Goal: Information Seeking & Learning: Learn about a topic

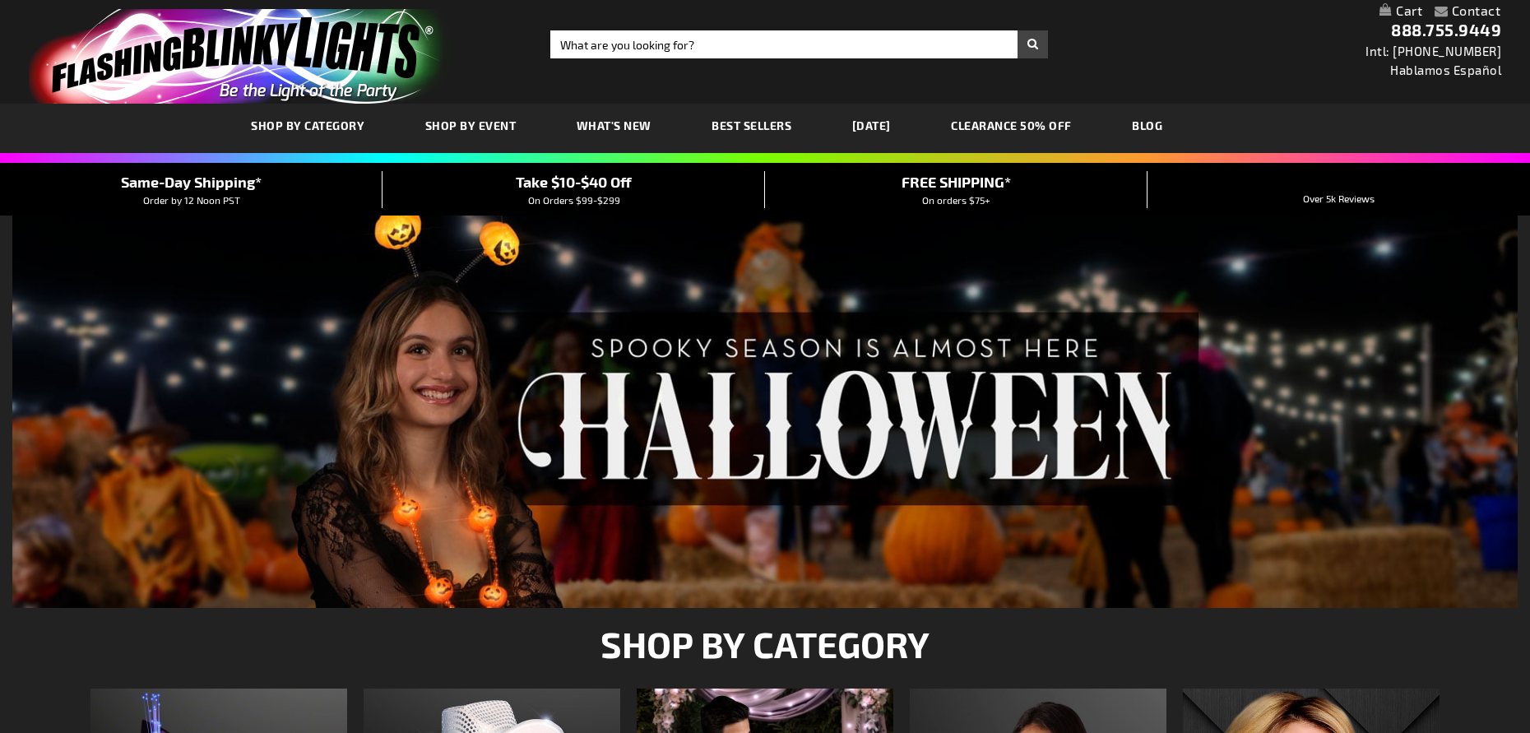
click at [502, 122] on span "SHOP BY EVENT" at bounding box center [470, 125] width 91 height 14
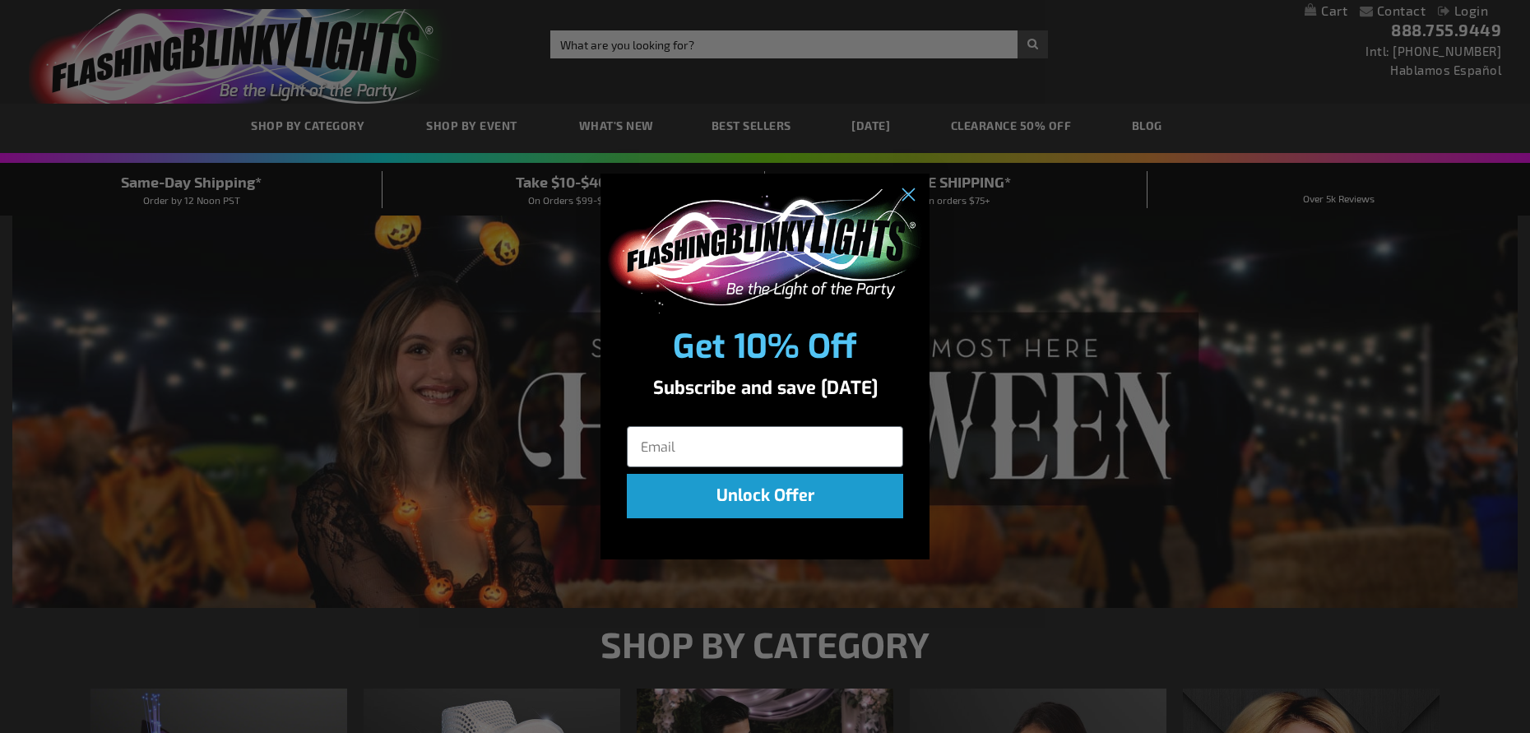
click at [514, 479] on div "Close dialog Get 10% Off Subscribe and save today Unlock Offer Submit" at bounding box center [765, 366] width 1530 height 733
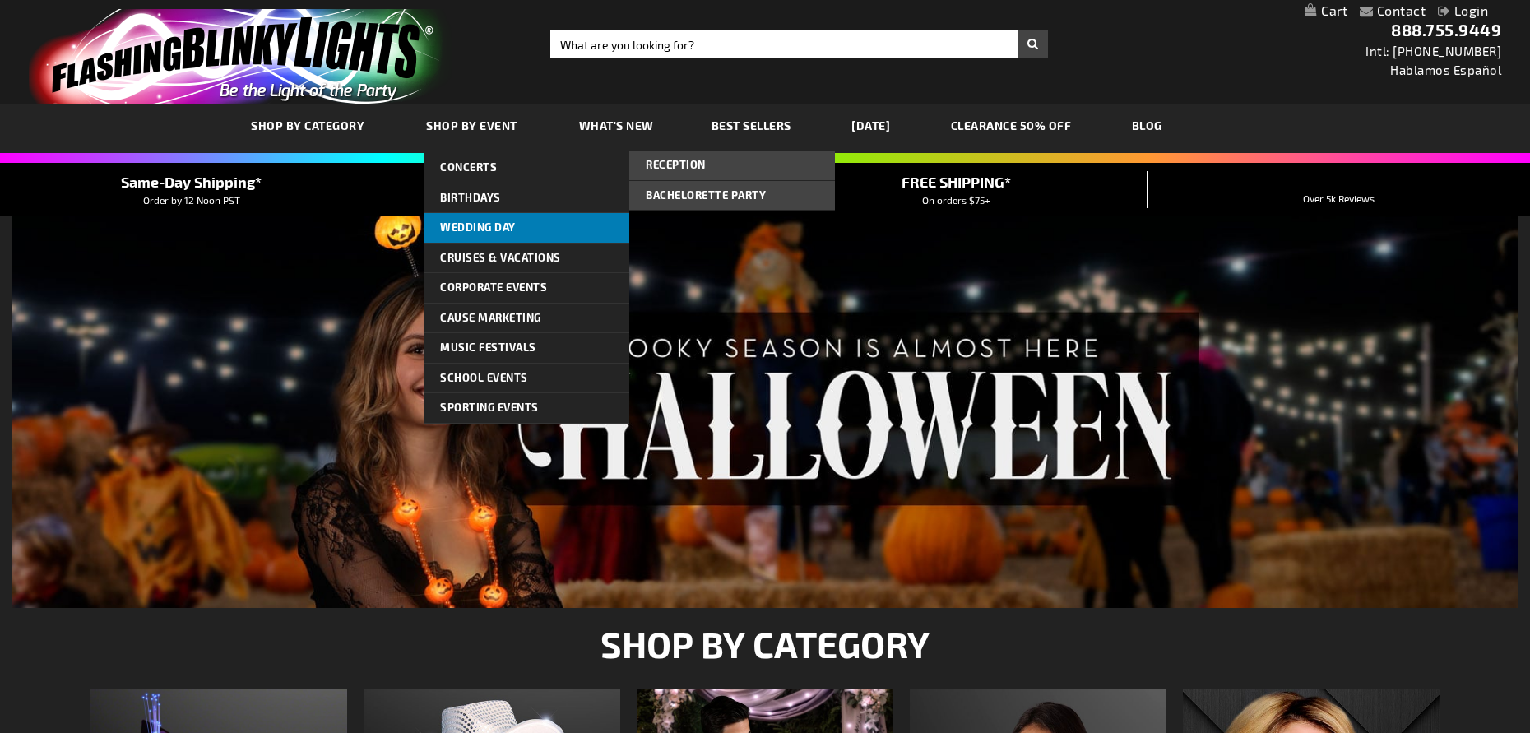
click at [479, 219] on link "Wedding Day" at bounding box center [527, 228] width 206 height 30
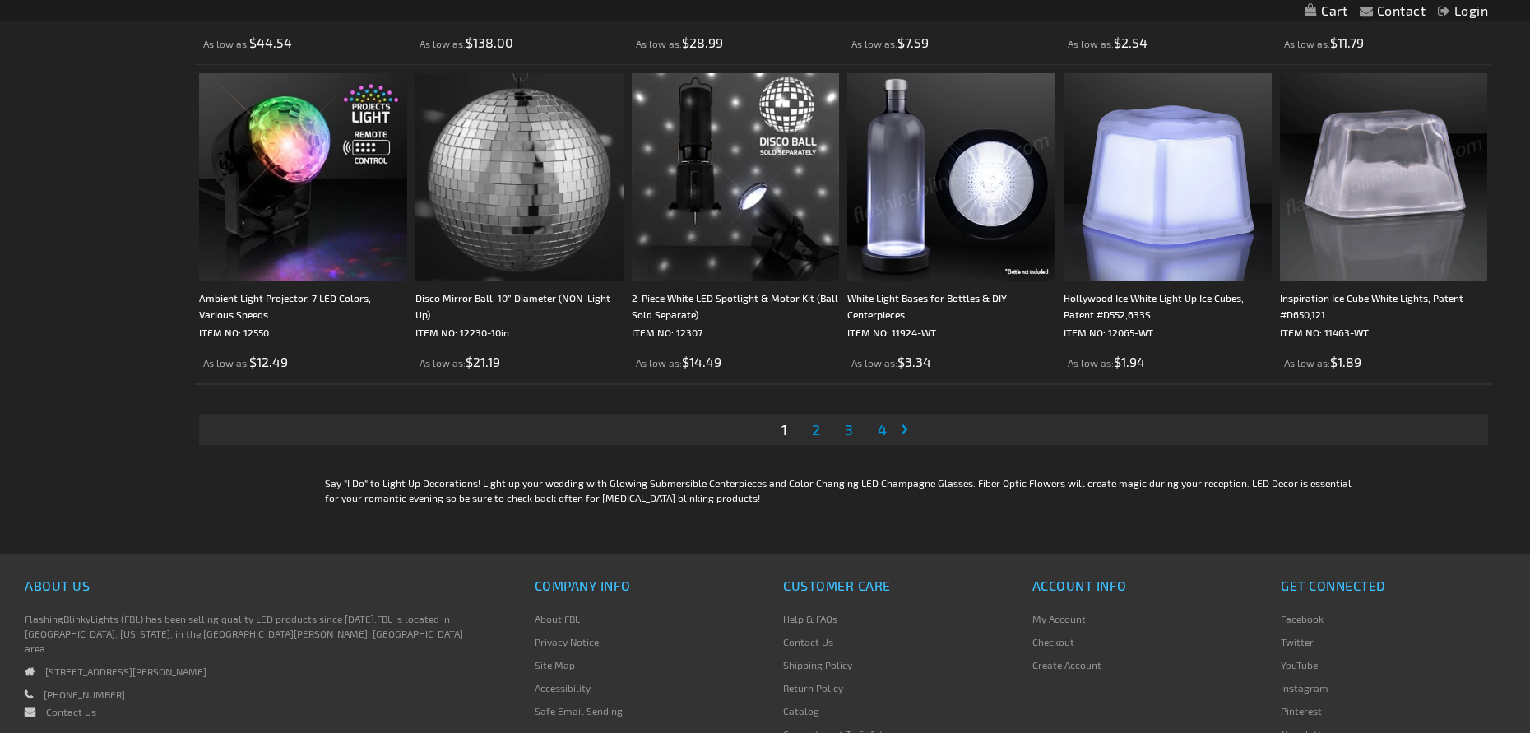
scroll to position [3372, 0]
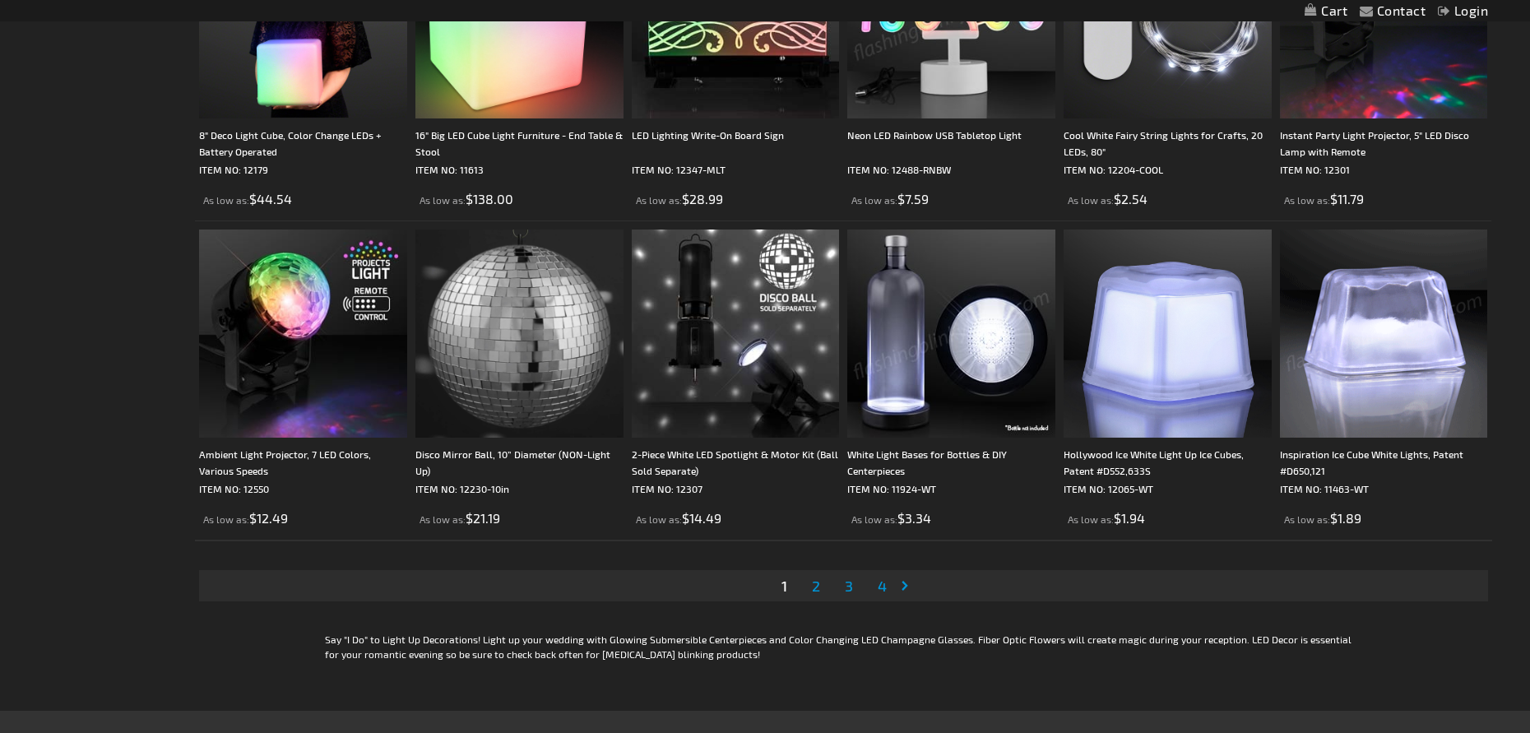
click at [815, 584] on span "2" at bounding box center [816, 585] width 8 height 18
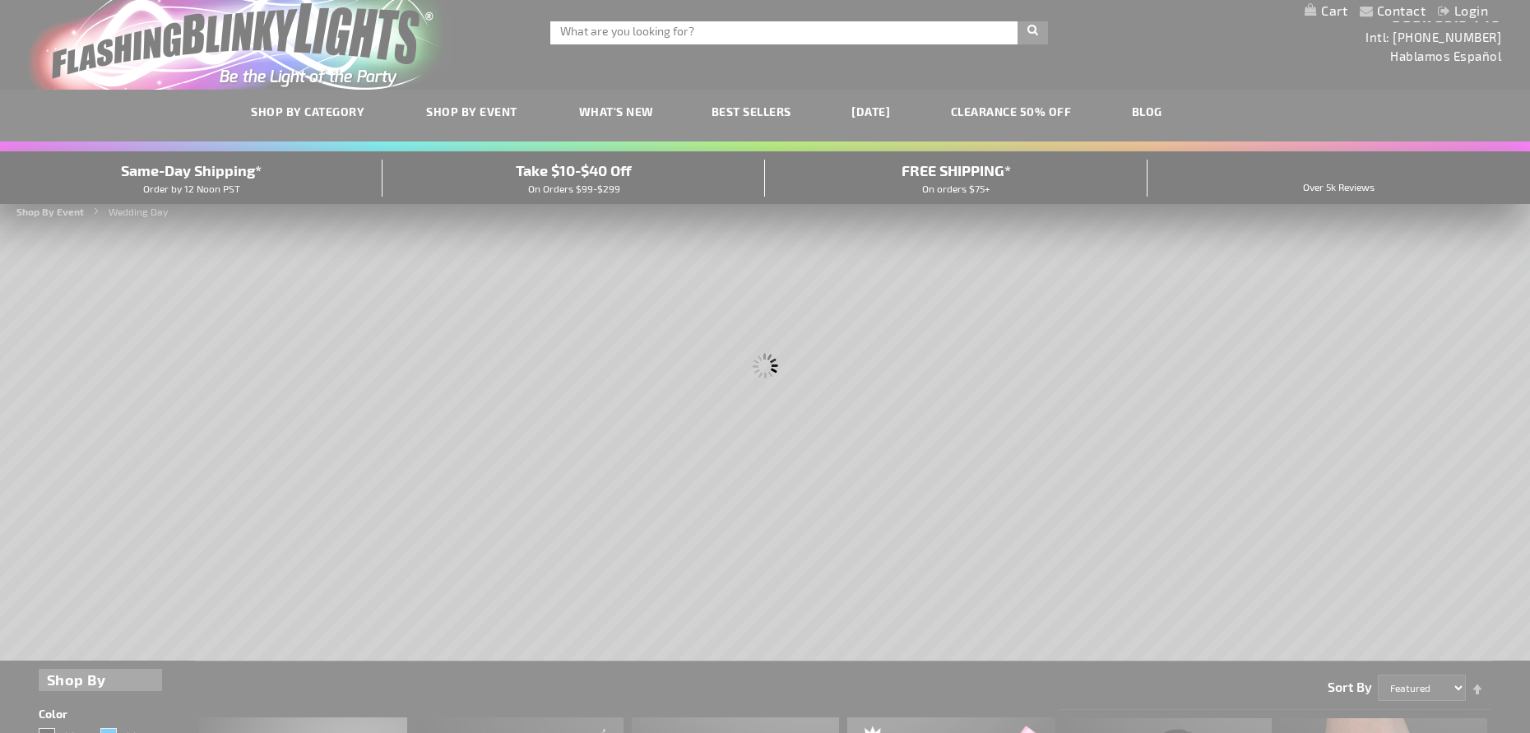
scroll to position [0, 0]
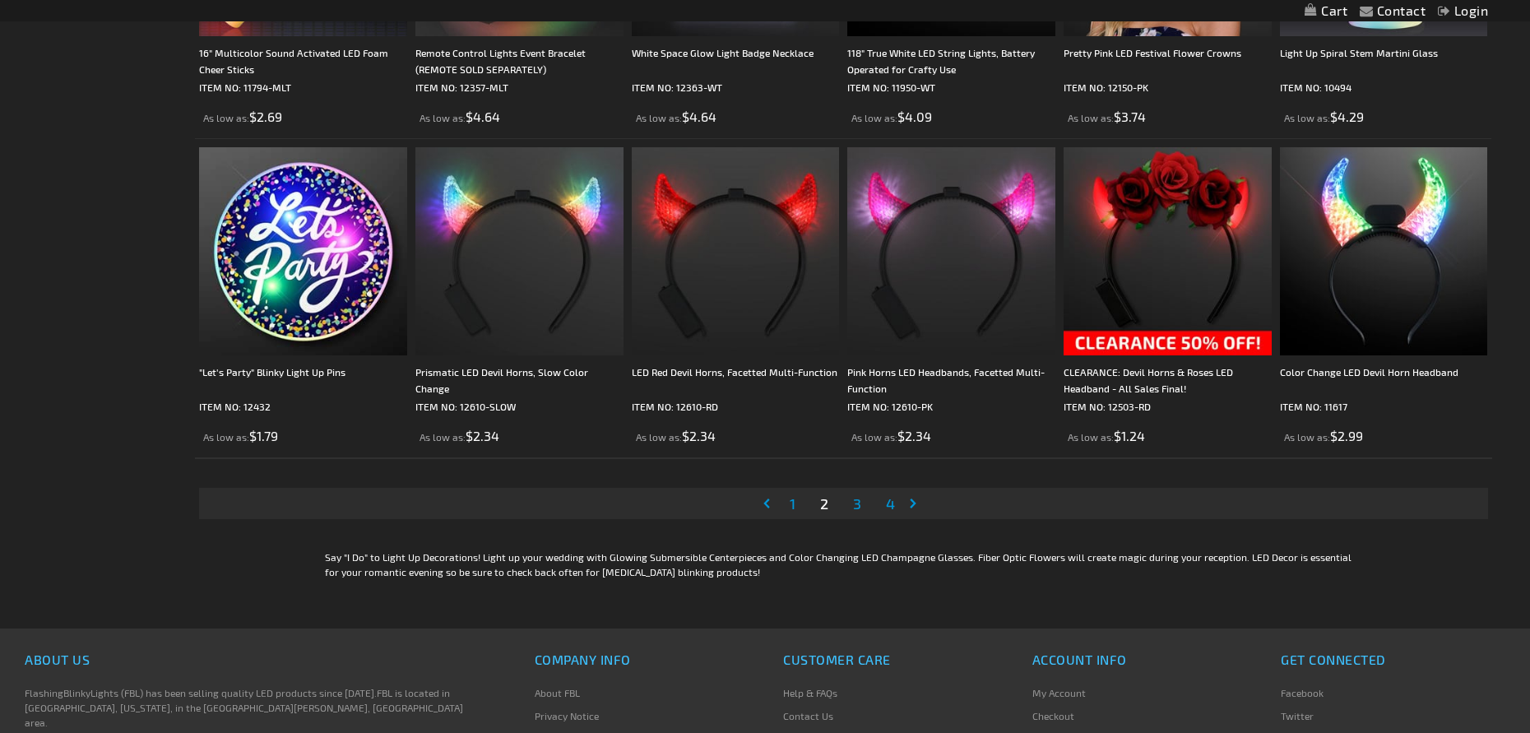
scroll to position [3372, 0]
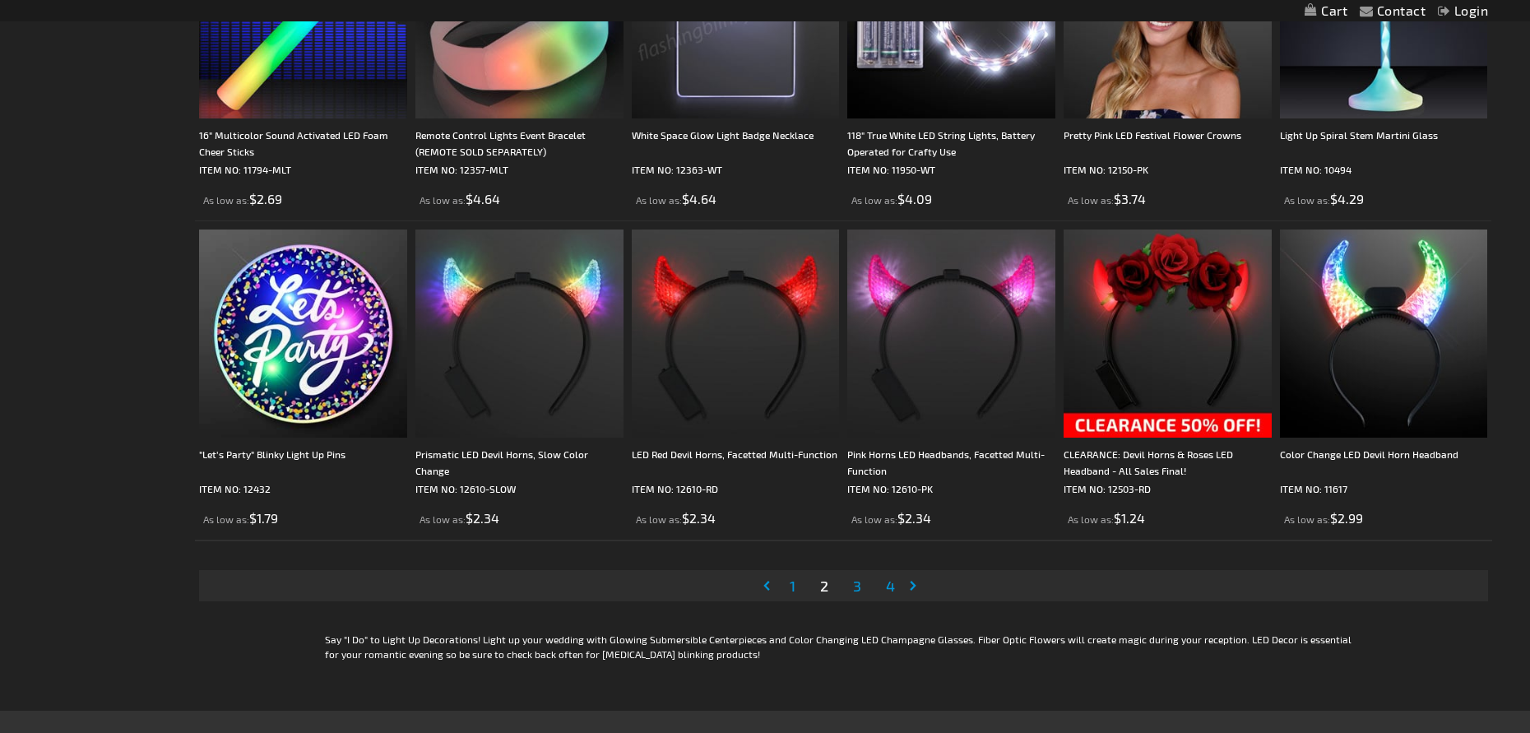
click at [859, 585] on span "3" at bounding box center [857, 585] width 8 height 18
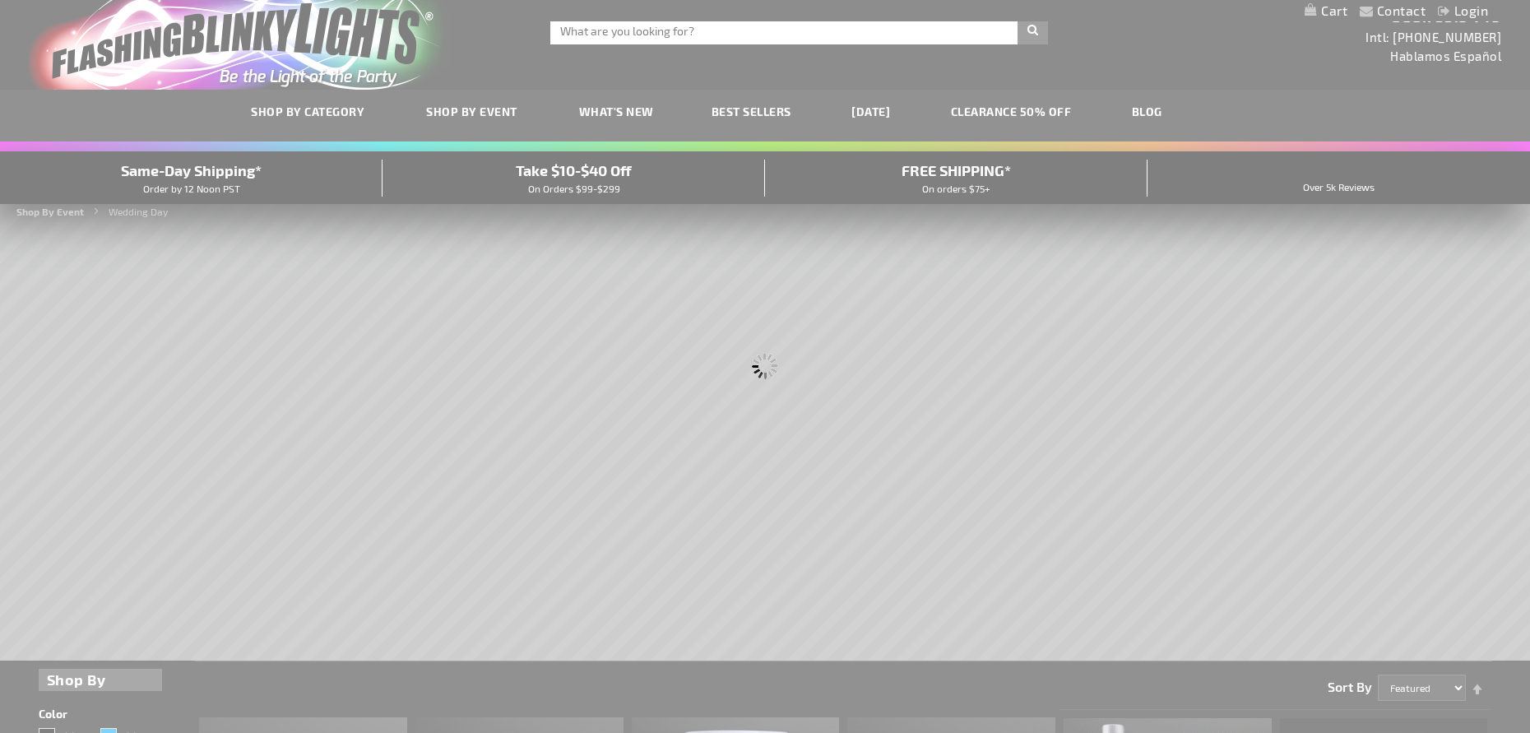
scroll to position [0, 0]
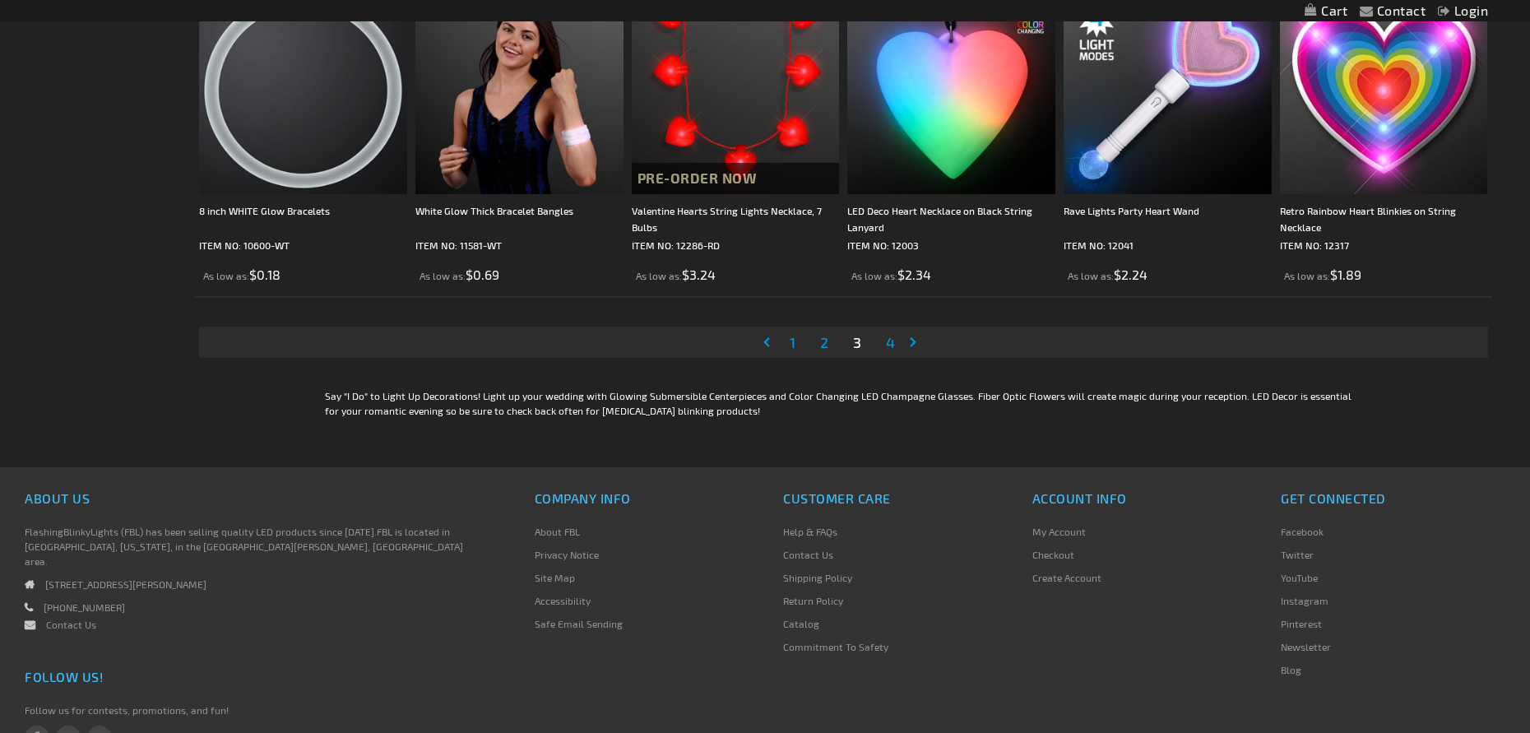
scroll to position [3618, 0]
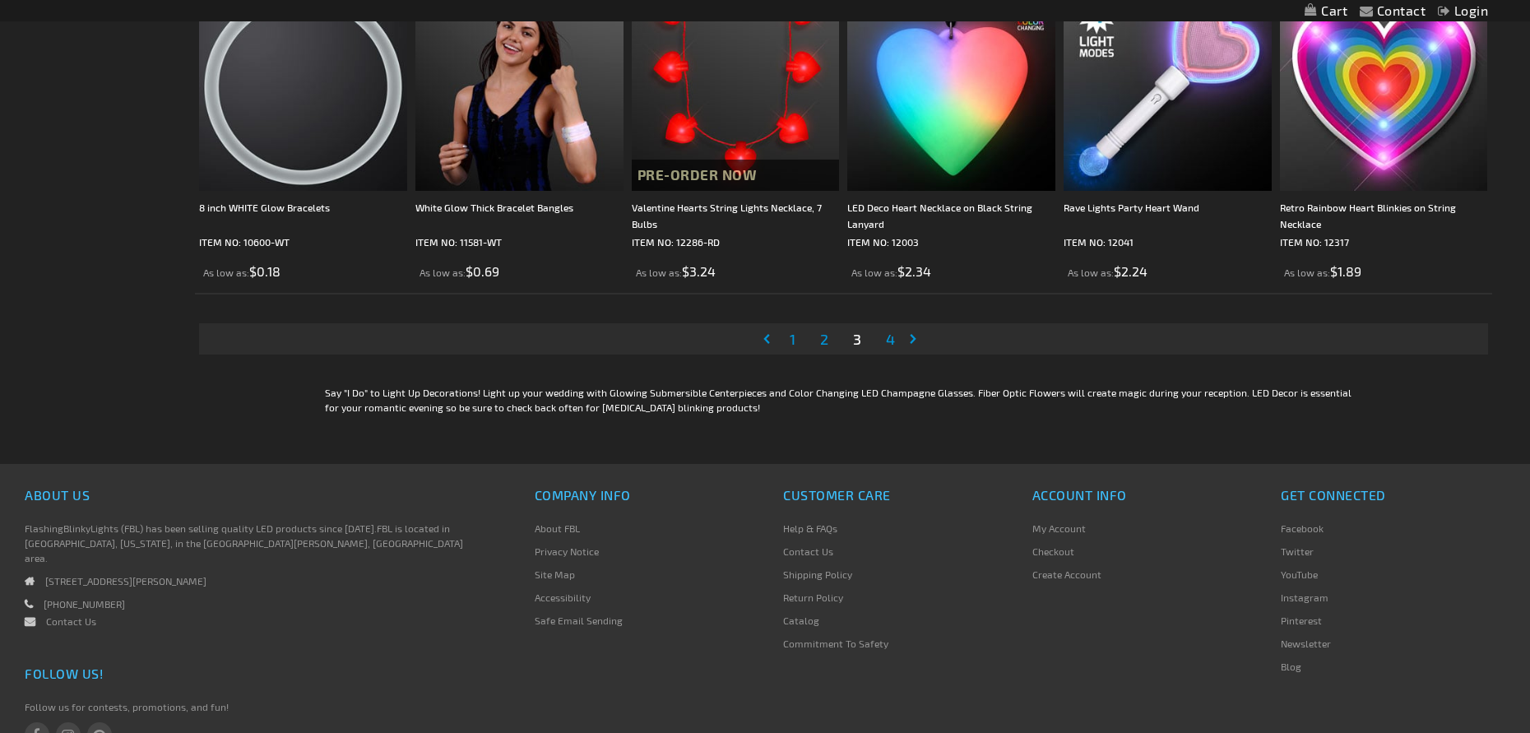
click at [892, 338] on span "4" at bounding box center [890, 339] width 9 height 18
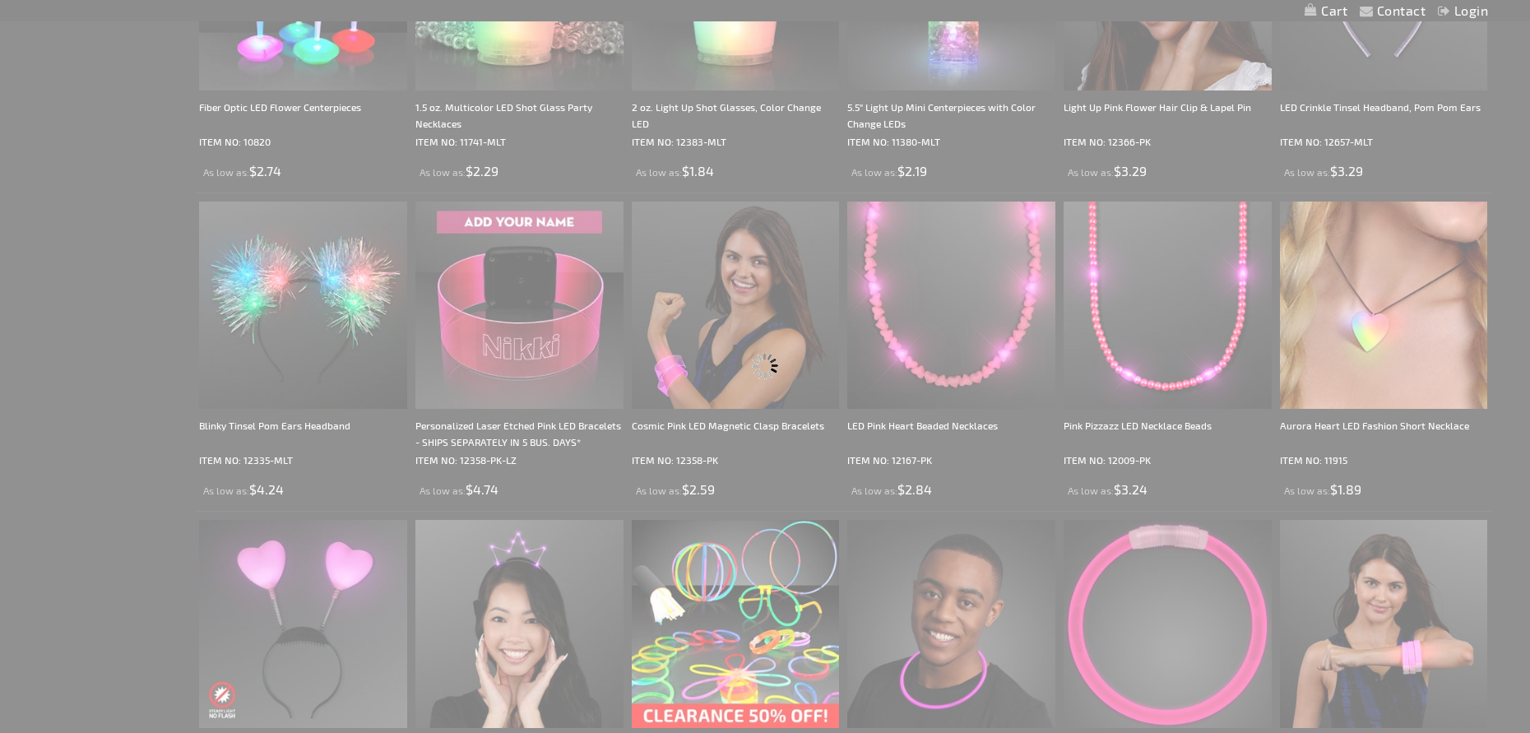
scroll to position [1090, 0]
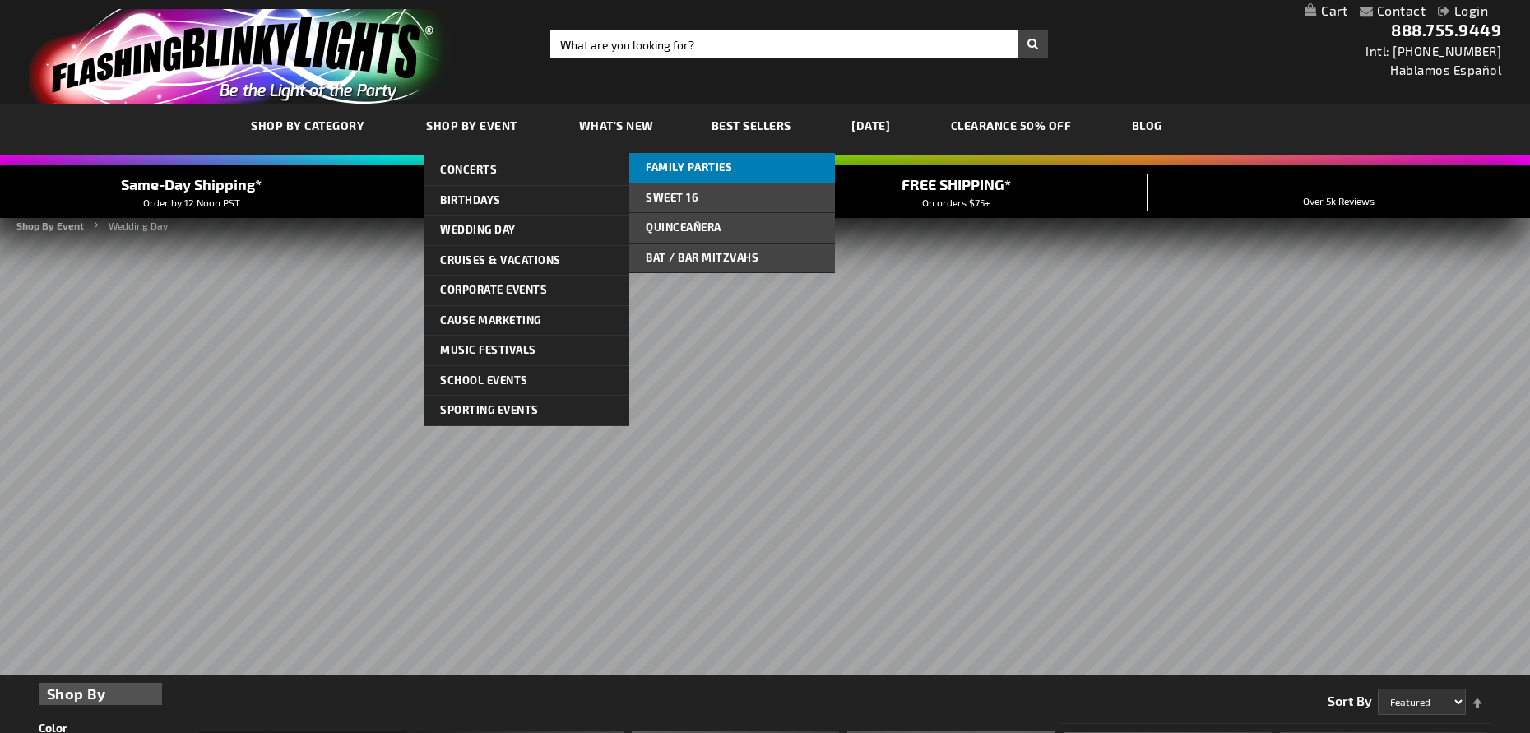
click at [698, 162] on span "Family Parties" at bounding box center [689, 166] width 86 height 13
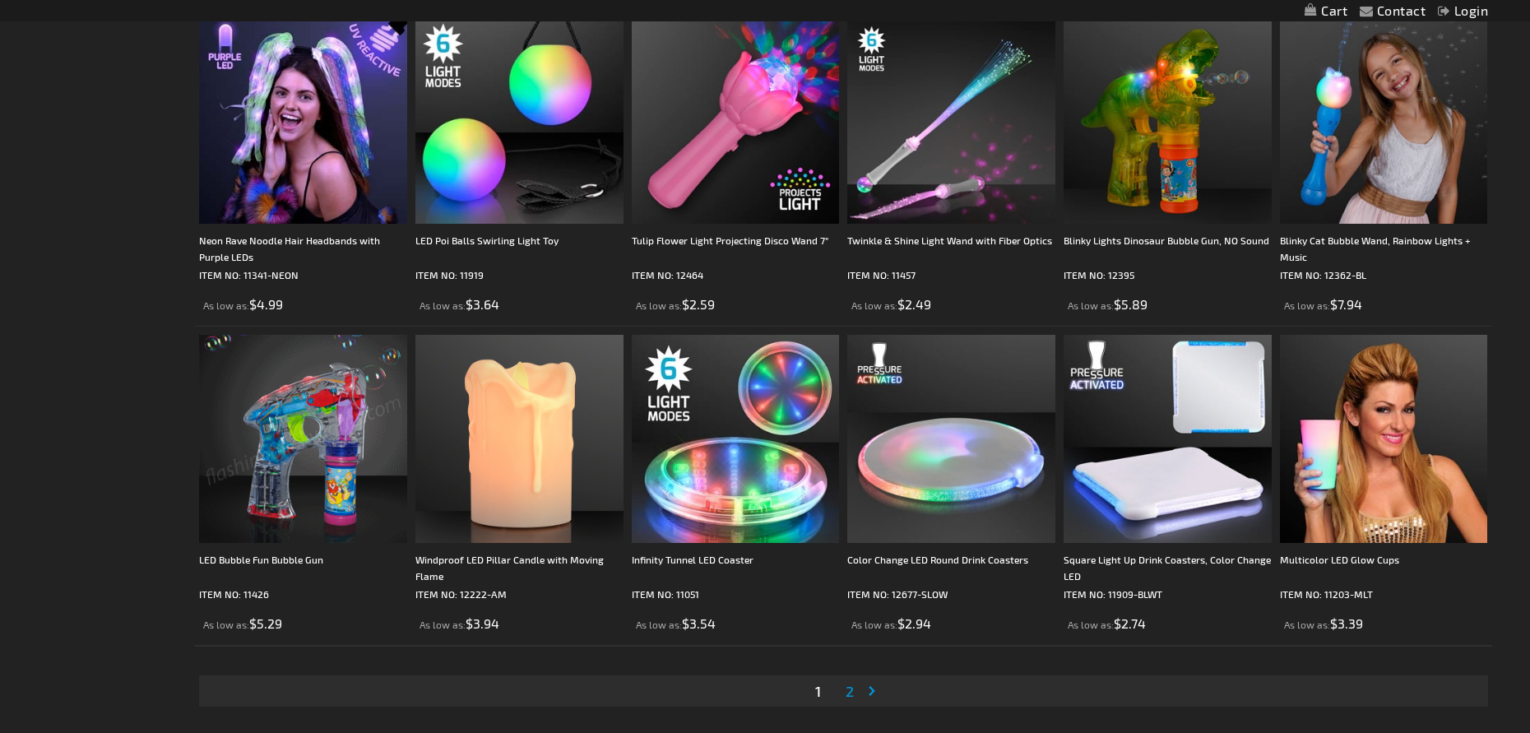
scroll to position [3043, 0]
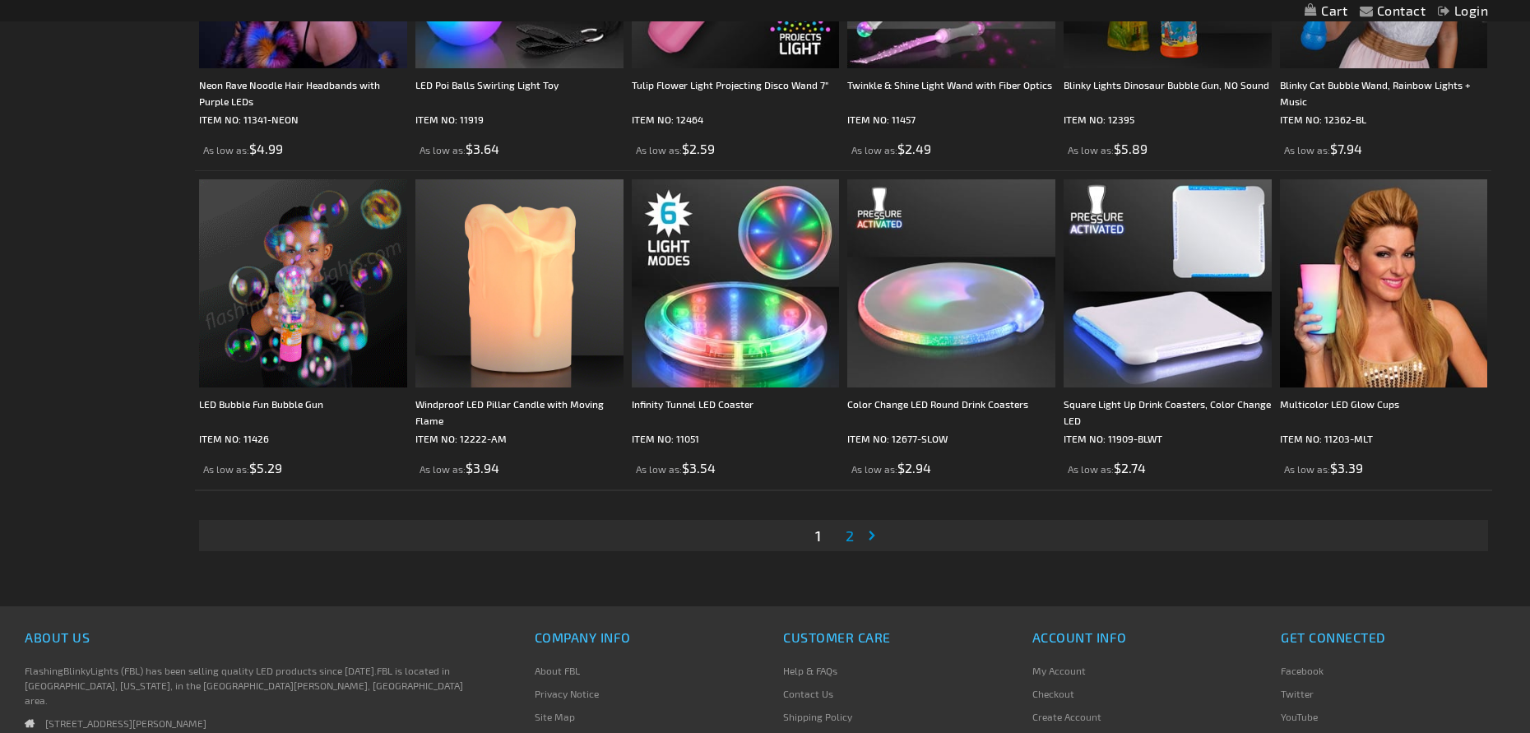
click at [847, 531] on span "2" at bounding box center [849, 535] width 8 height 18
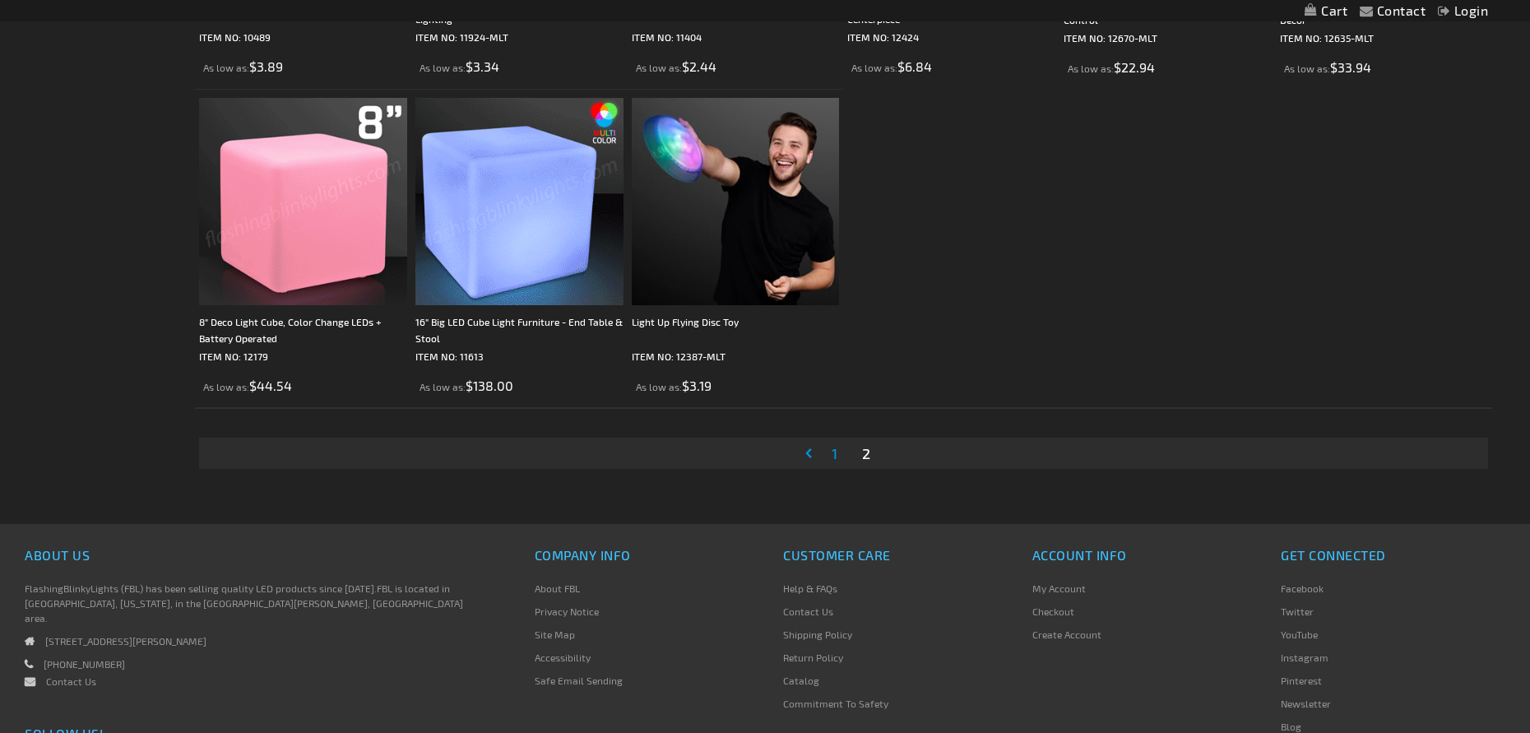
scroll to position [576, 0]
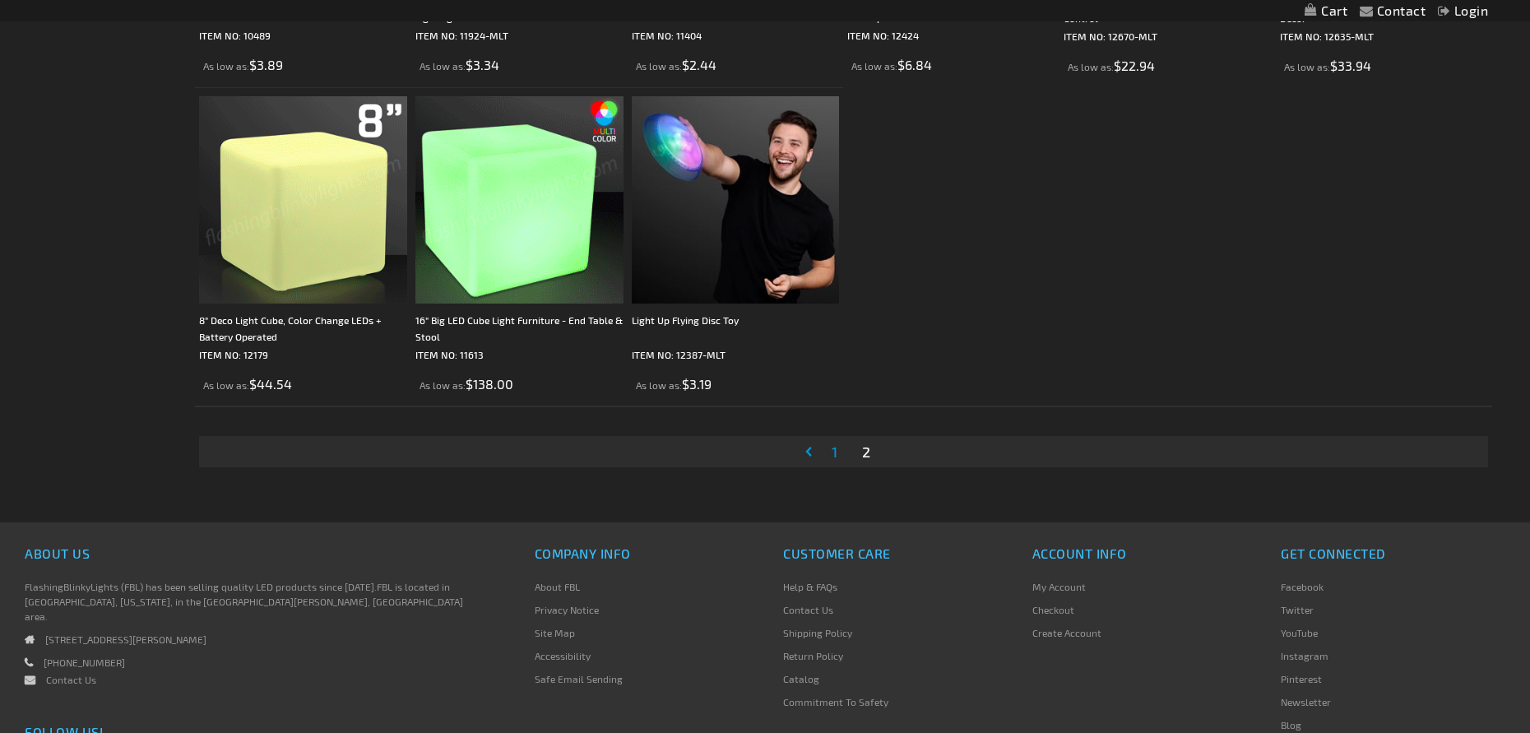
click at [835, 450] on span "1" at bounding box center [834, 451] width 6 height 18
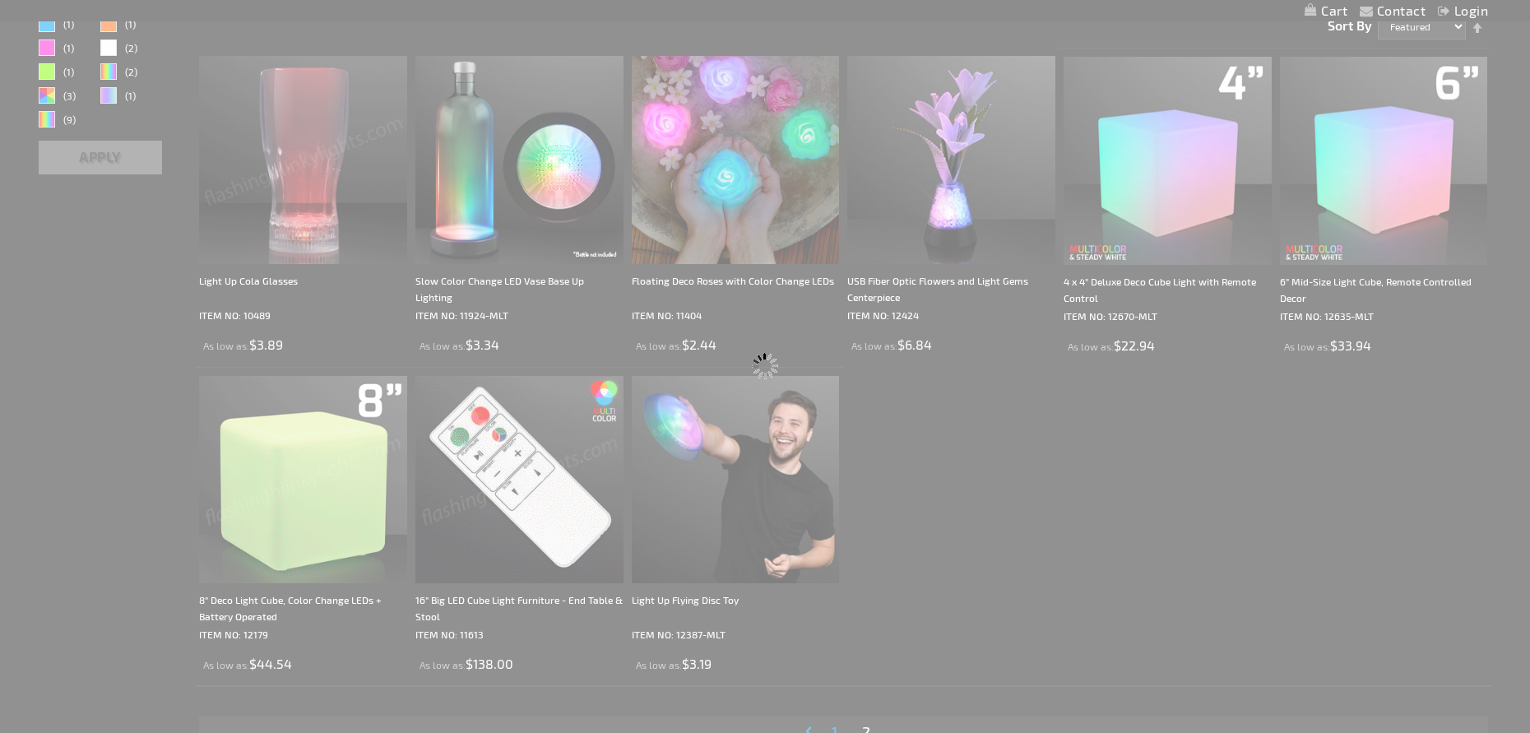
scroll to position [0, 0]
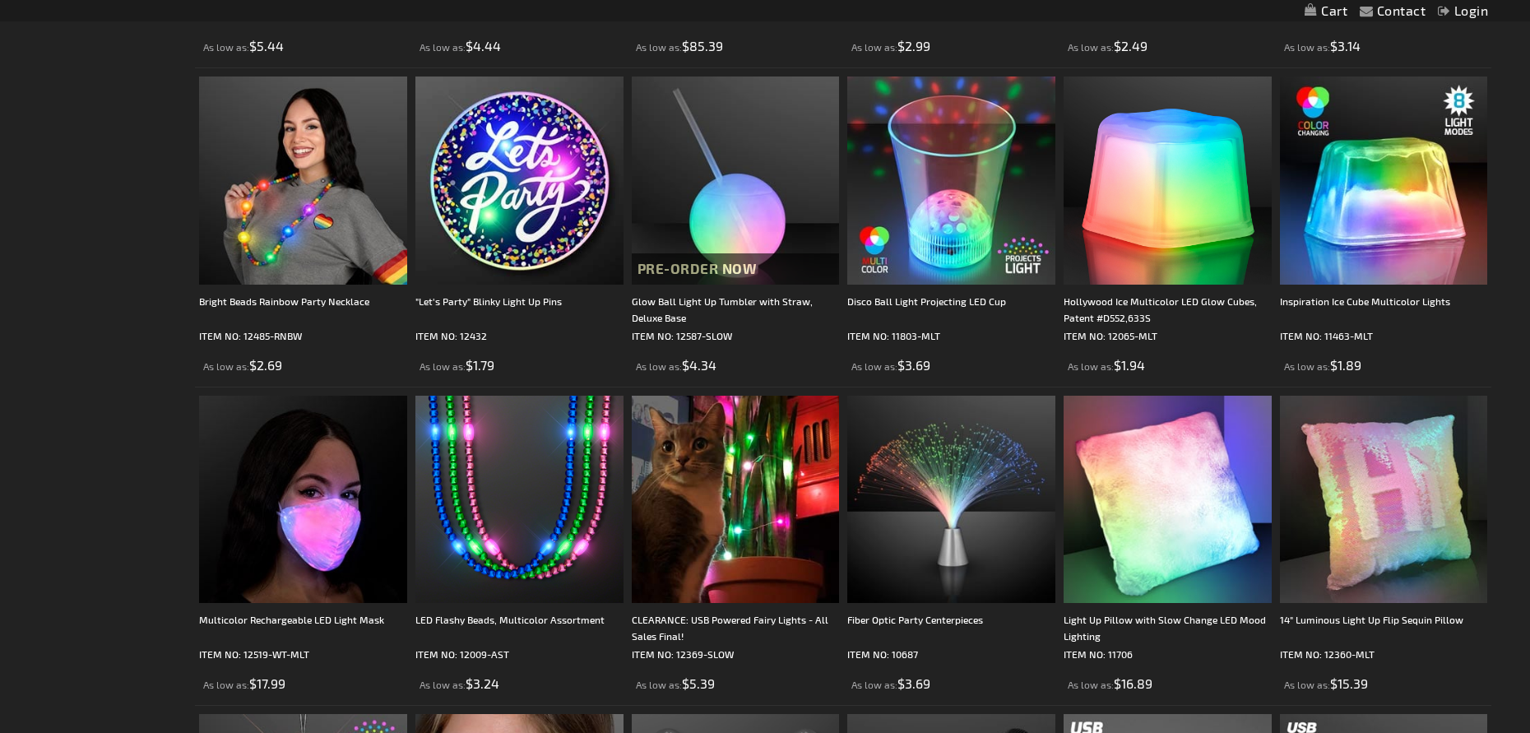
scroll to position [1234, 0]
click at [314, 241] on img at bounding box center [303, 180] width 208 height 208
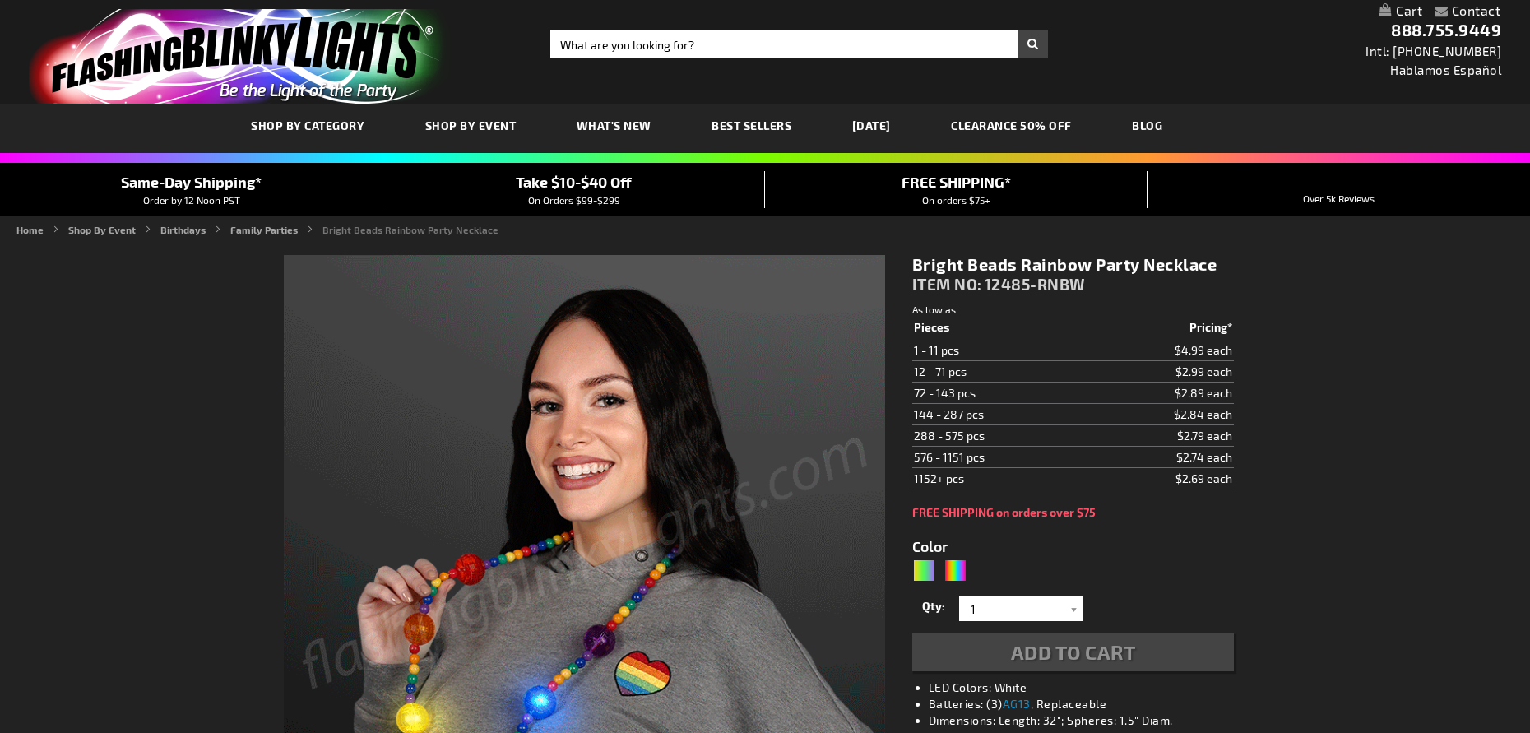
type input "5659"
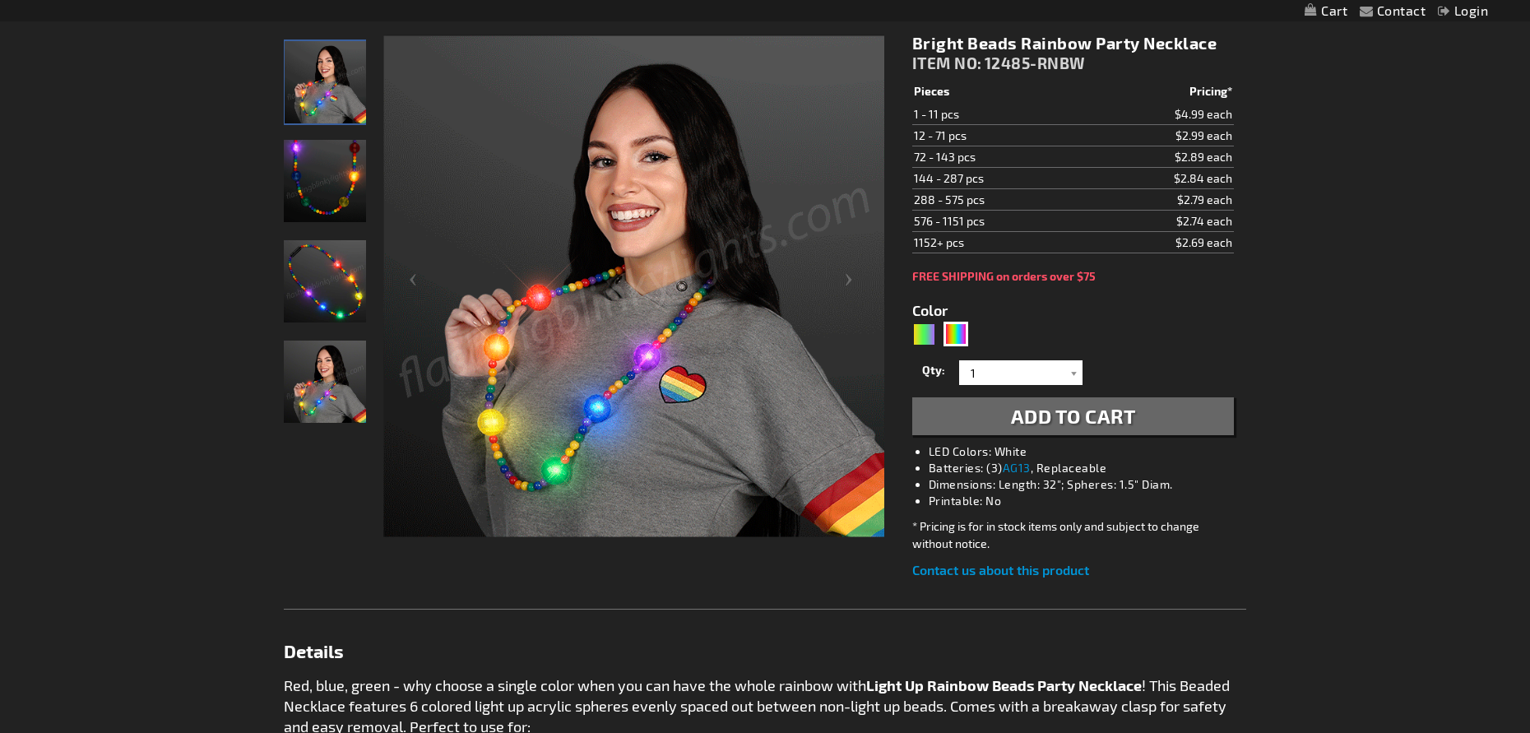
scroll to position [247, 0]
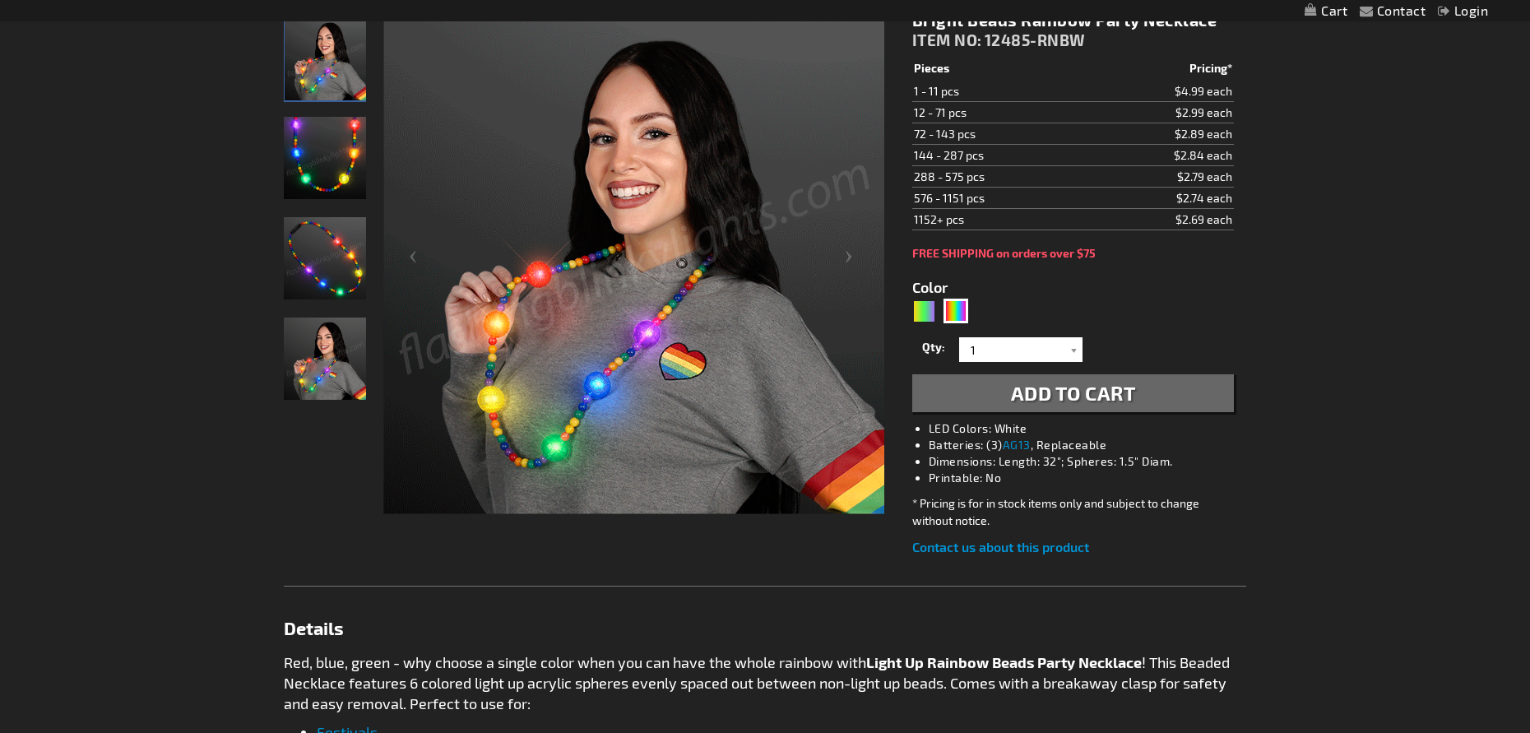
click at [342, 266] on img "Light Up Rainbow Beads LED Party Necklace" at bounding box center [325, 258] width 82 height 82
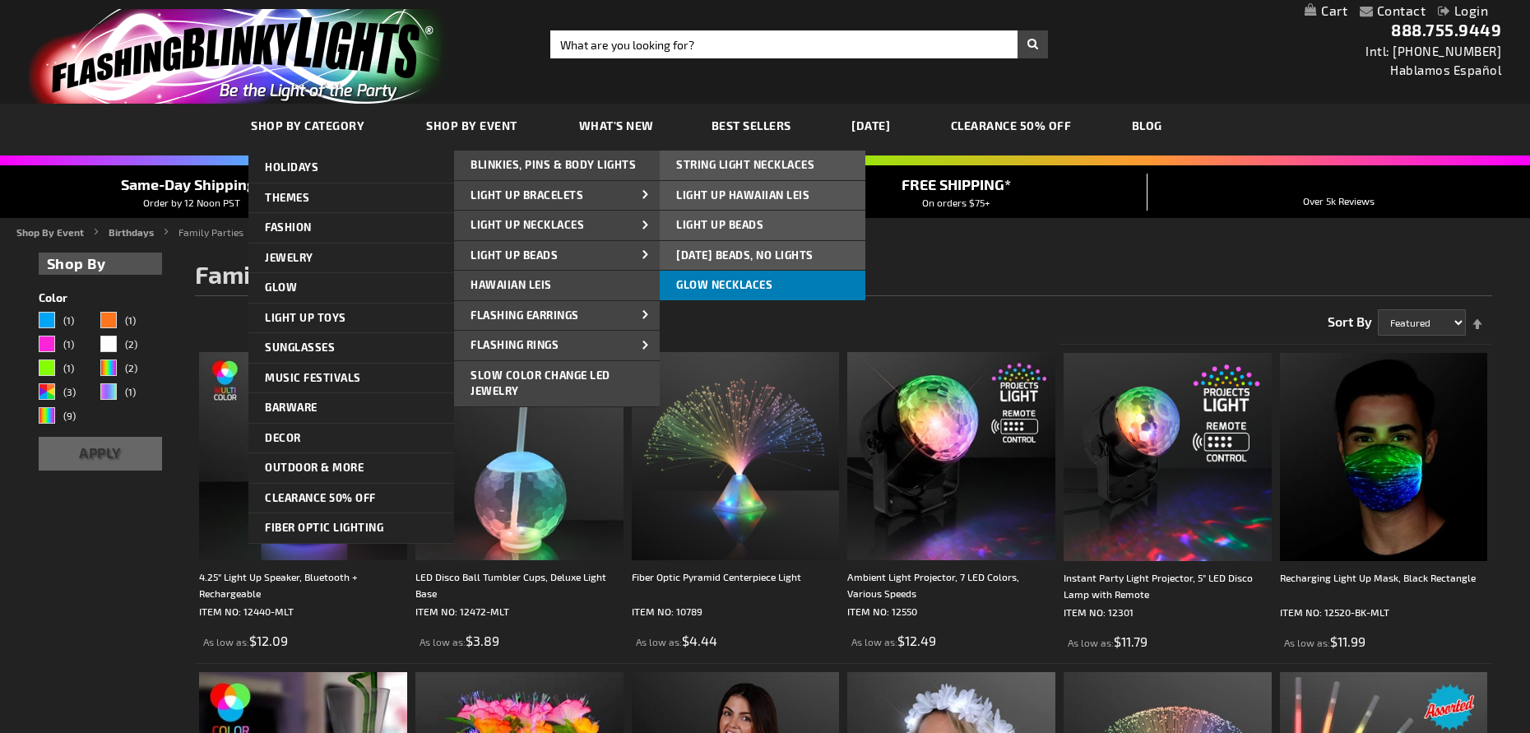
click at [758, 277] on link "Glow Necklaces" at bounding box center [763, 286] width 206 height 30
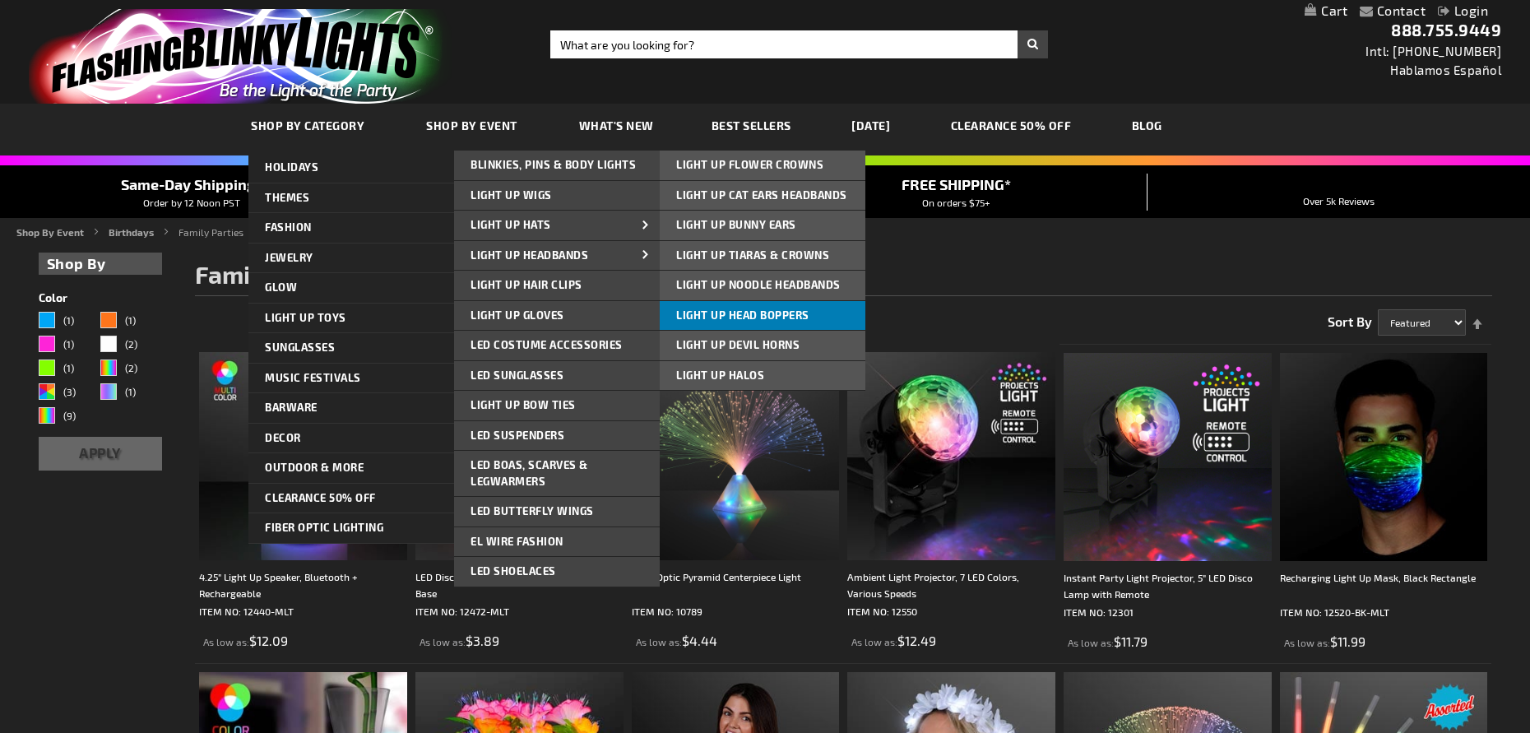
click at [781, 312] on span "Light Up Head Boppers" at bounding box center [742, 314] width 133 height 13
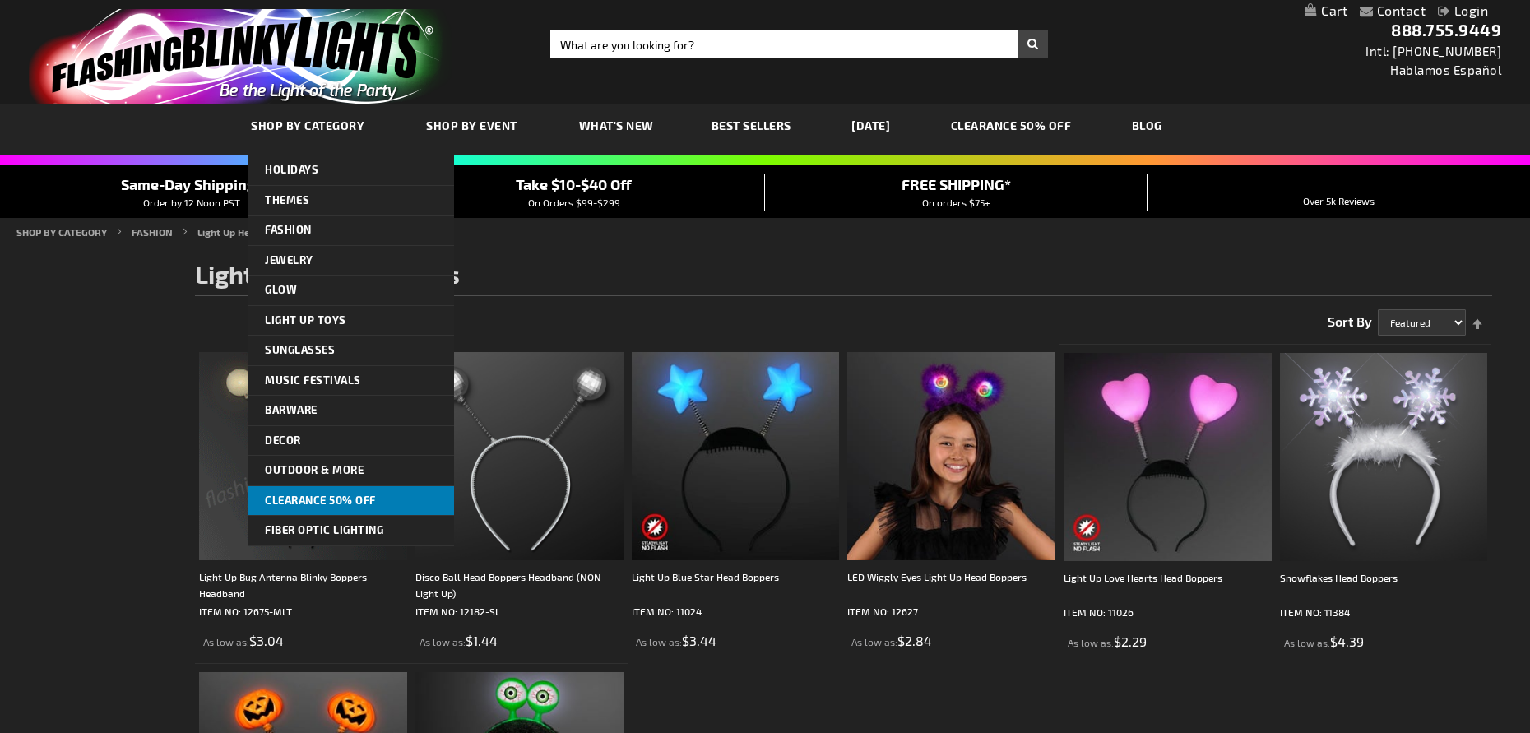
click at [368, 498] on span "CLEARANCE 50% OFF" at bounding box center [320, 499] width 111 height 13
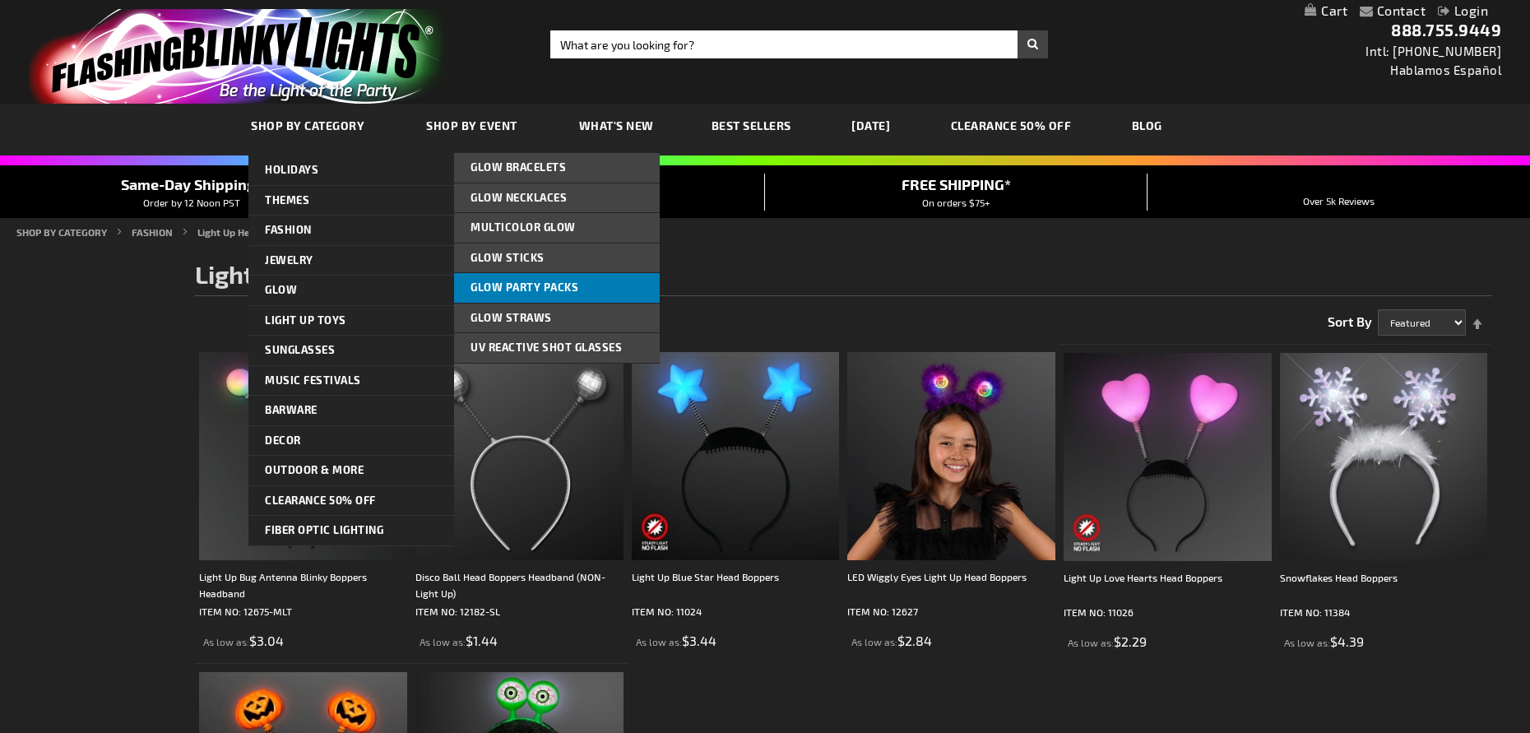
click at [572, 280] on span "Glow Party Packs" at bounding box center [524, 286] width 108 height 13
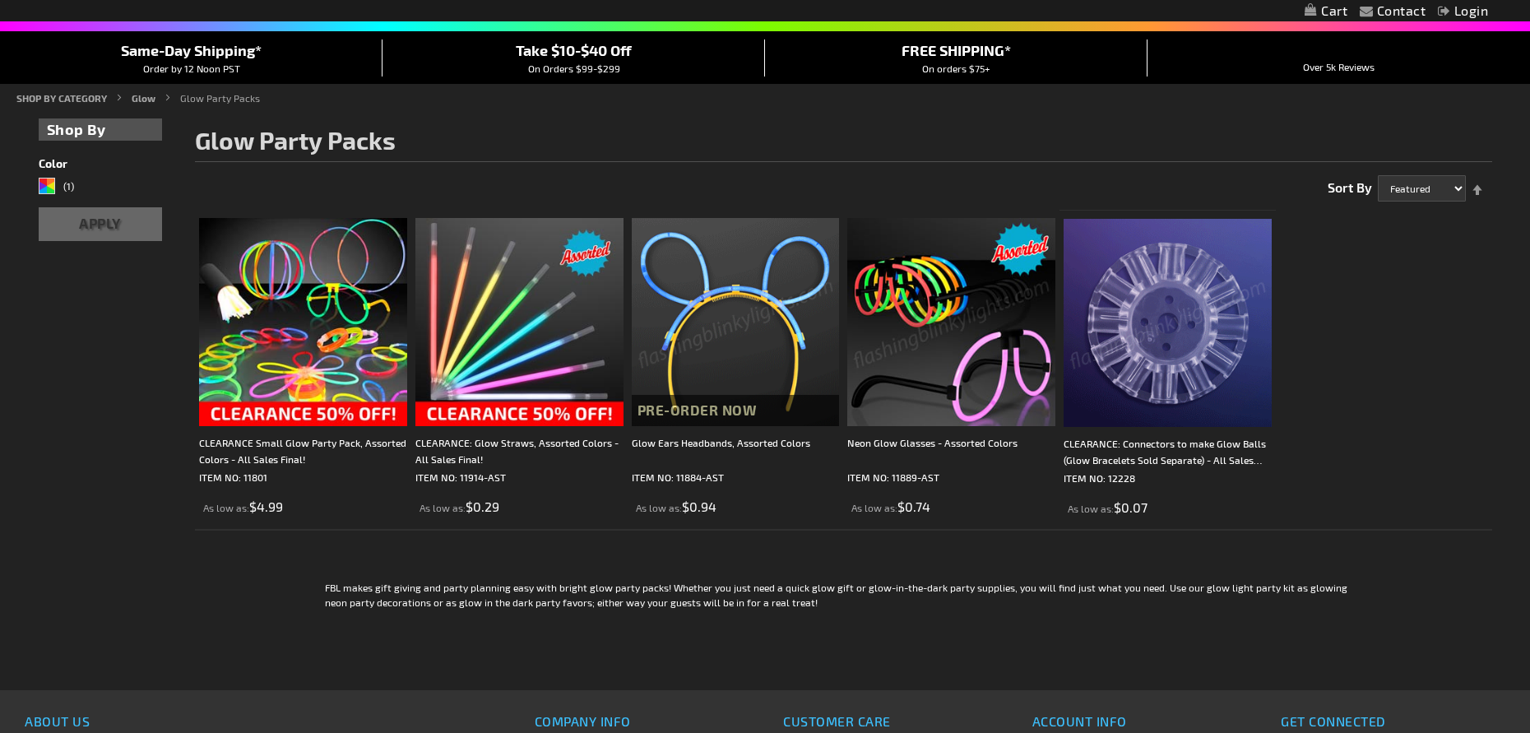
scroll to position [82, 0]
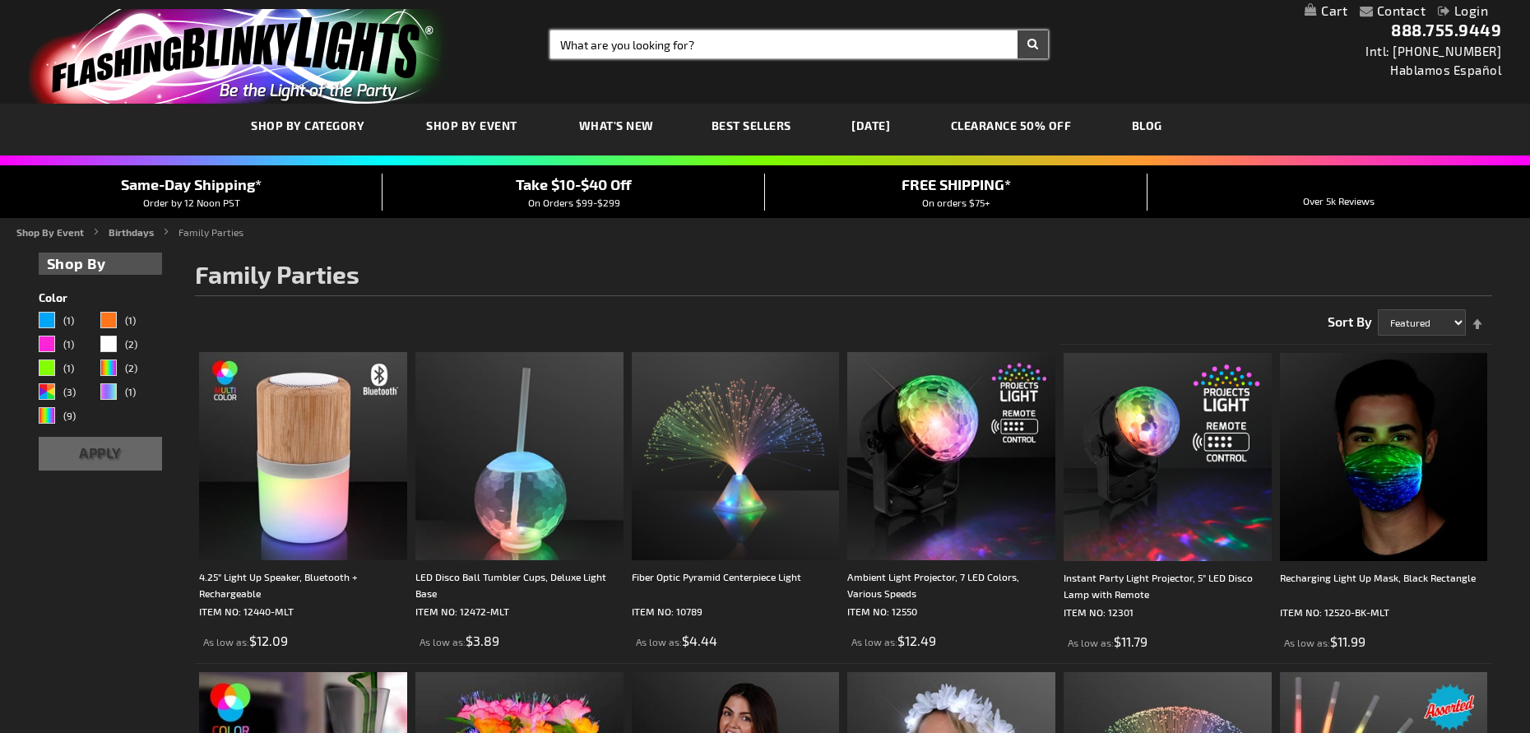
click at [566, 40] on input "Search" at bounding box center [799, 44] width 498 height 28
type input "WEDDING"
click at [1030, 36] on button "Search" at bounding box center [1032, 44] width 30 height 28
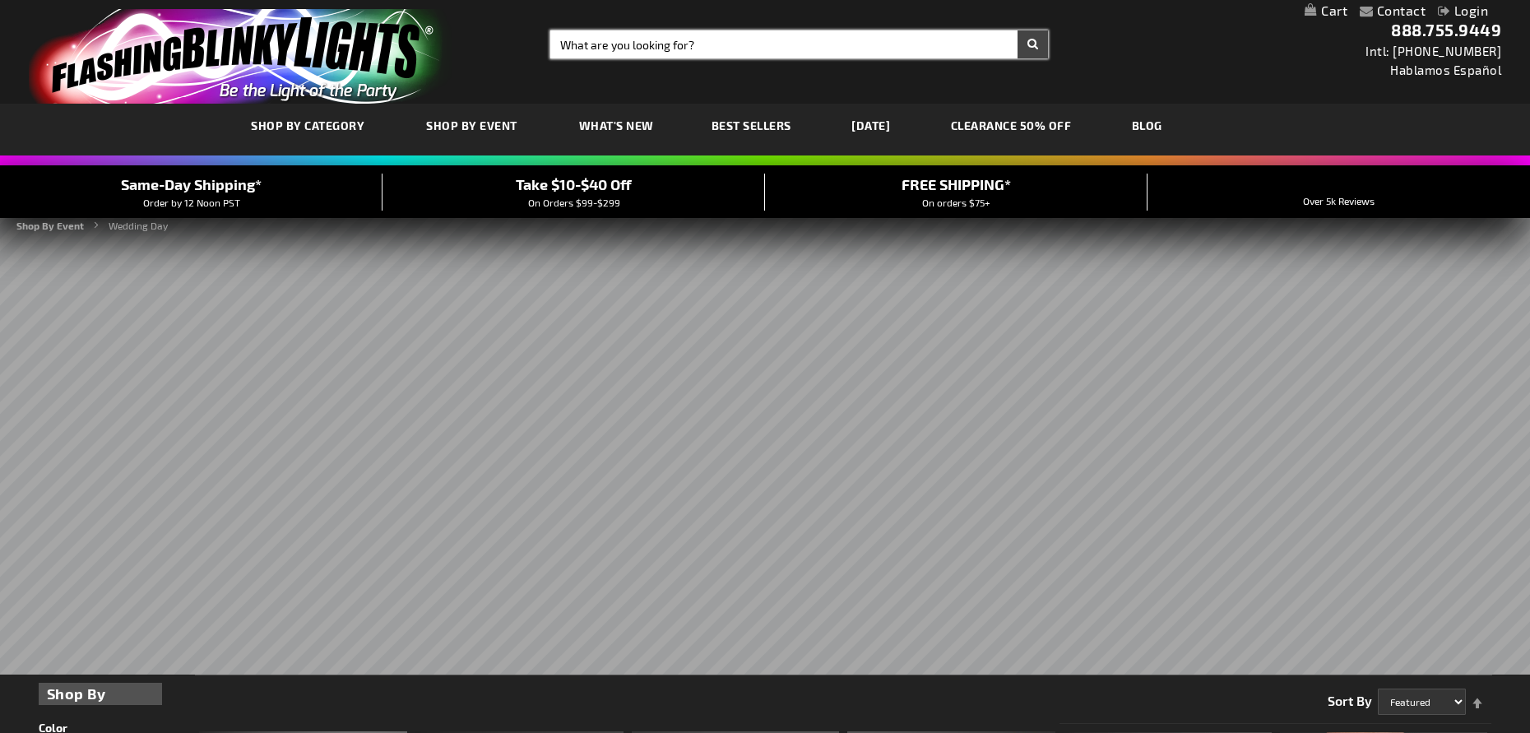
click at [565, 47] on input "Search" at bounding box center [799, 44] width 498 height 28
type input "WEDDING PARTY"
click at [1035, 43] on button "Search" at bounding box center [1032, 44] width 30 height 28
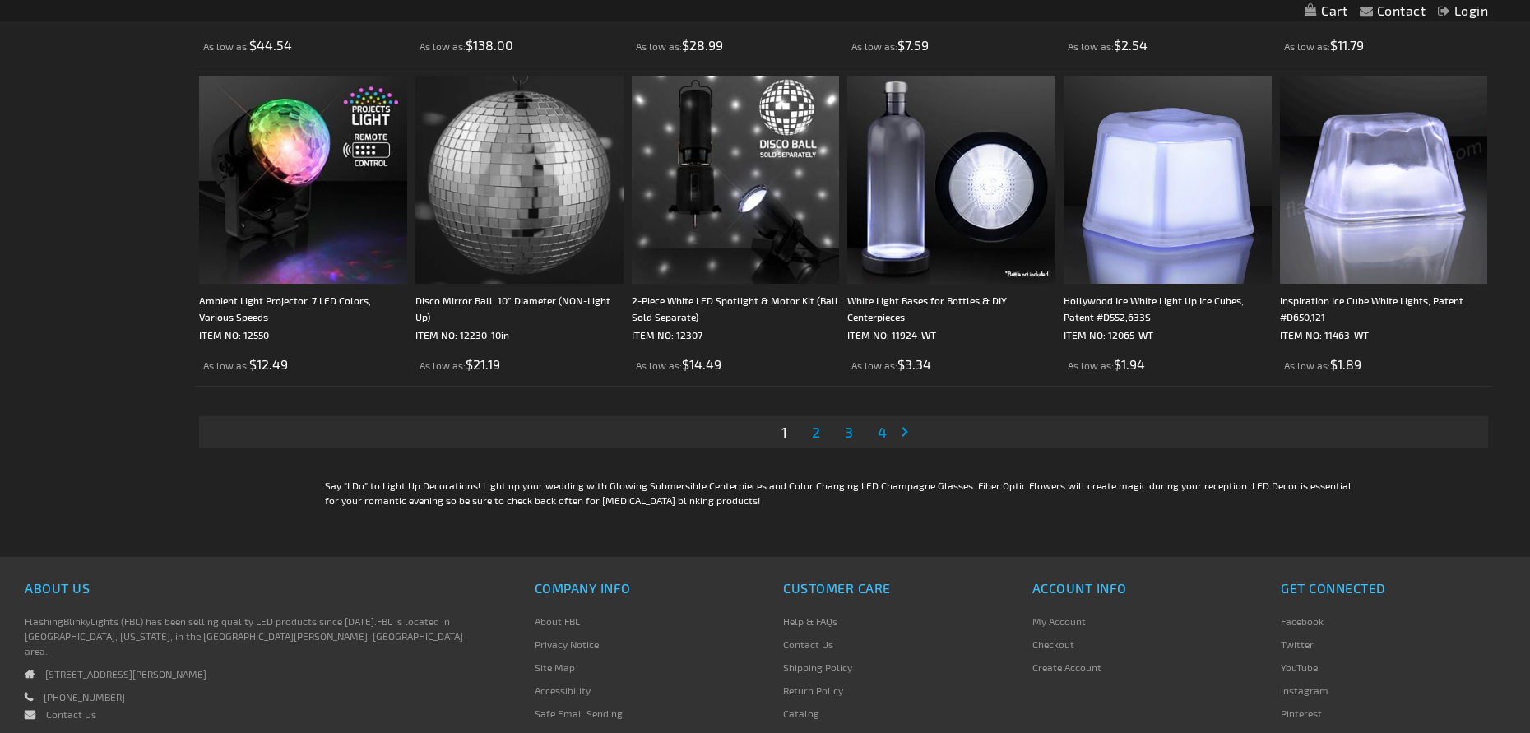
scroll to position [3618, 0]
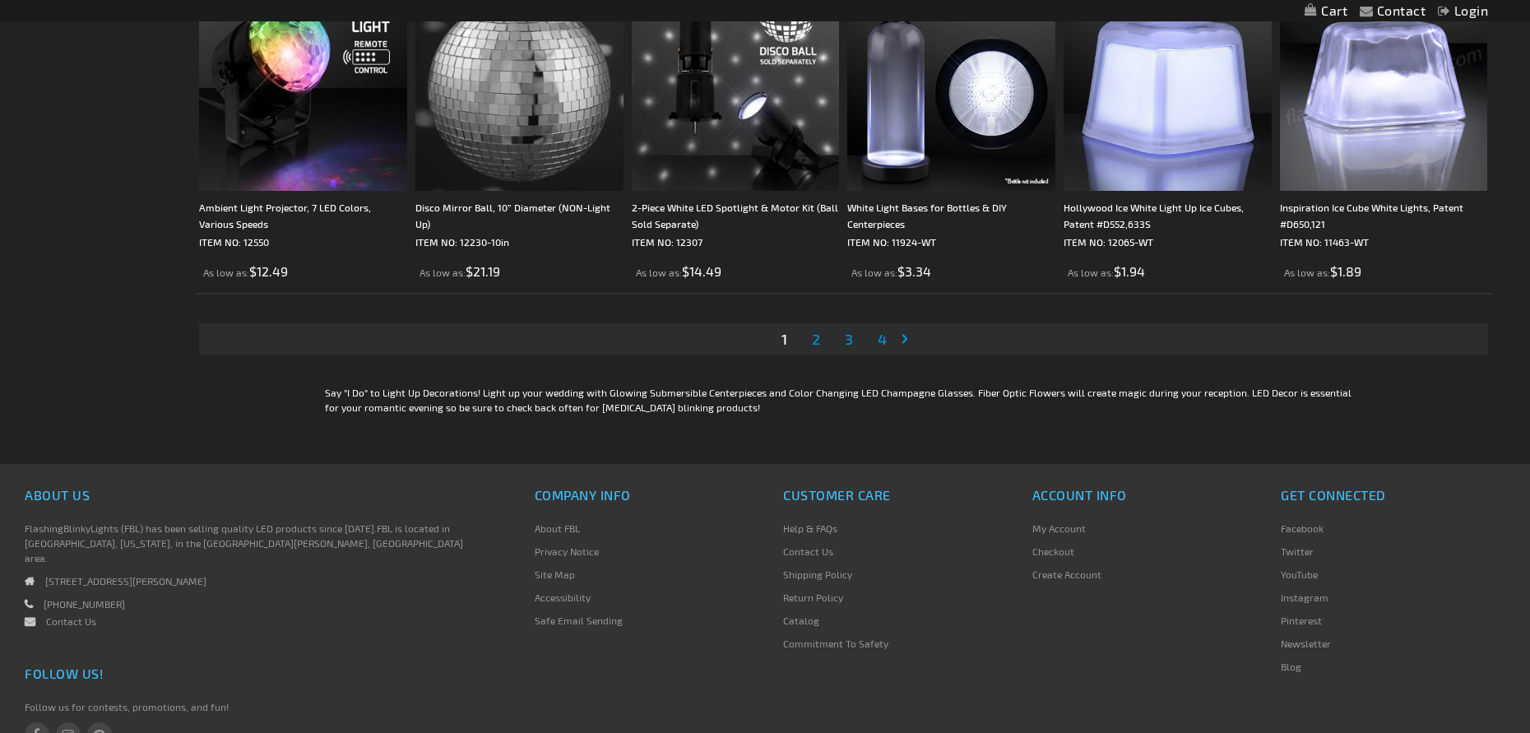
click at [816, 334] on span "2" at bounding box center [816, 339] width 8 height 18
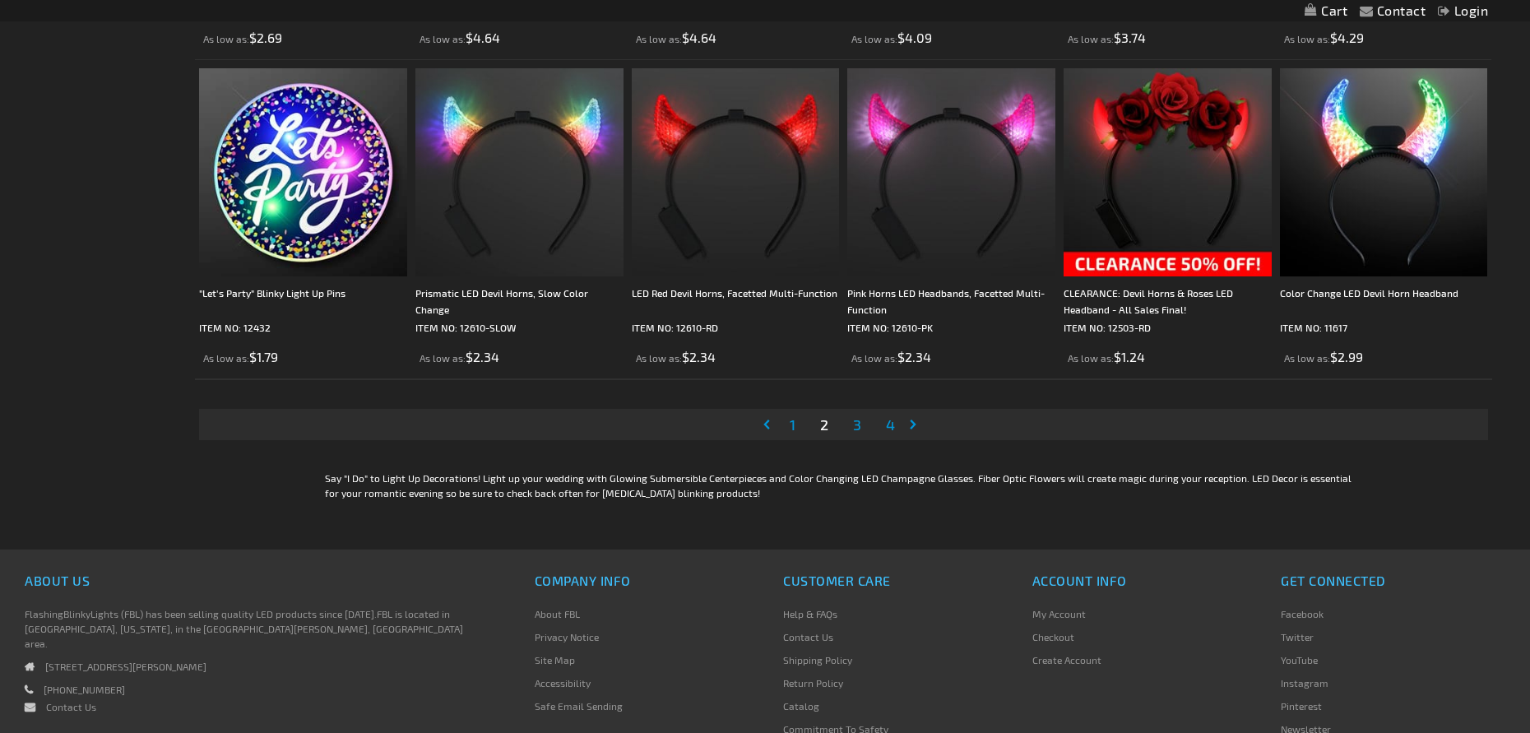
scroll to position [3536, 0]
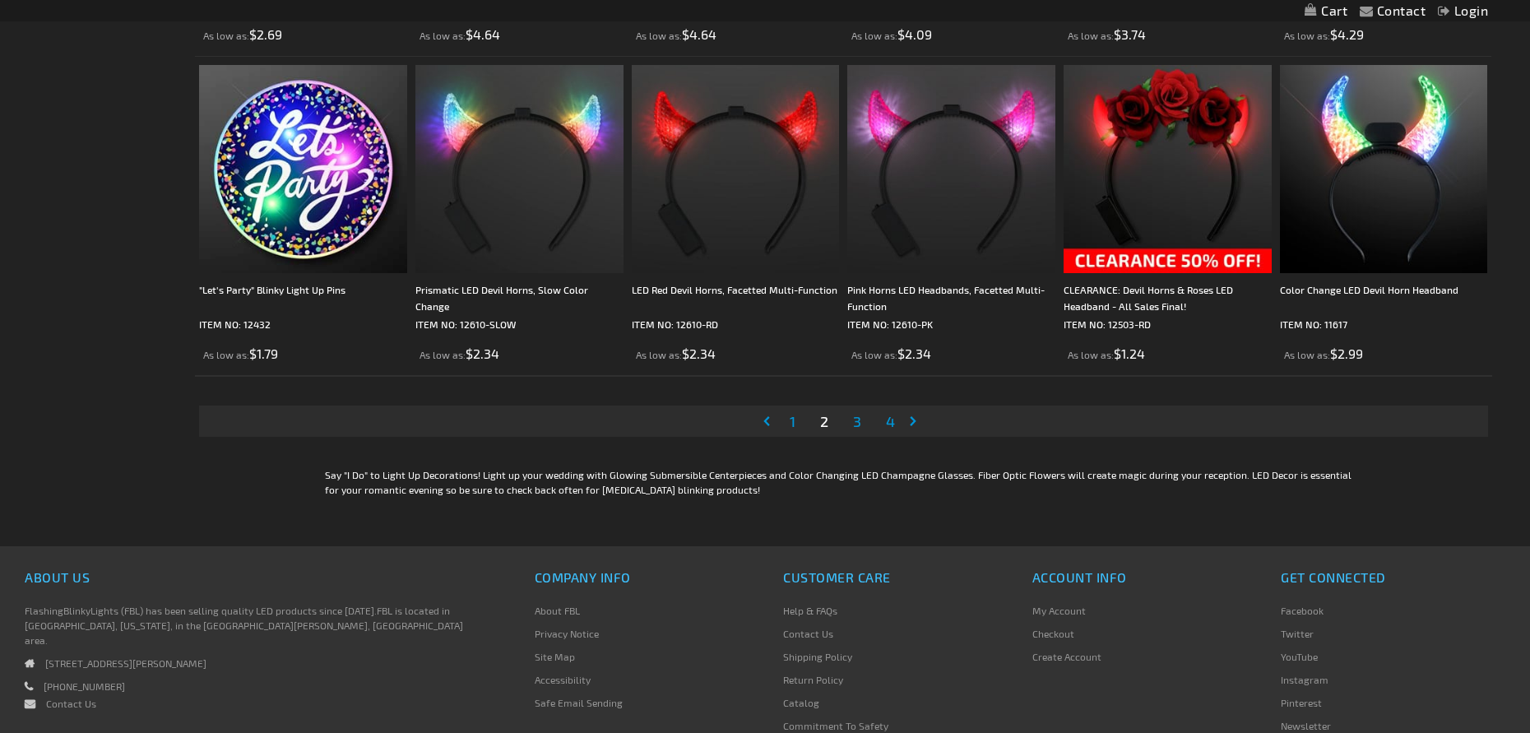
click at [859, 419] on span "3" at bounding box center [857, 421] width 8 height 18
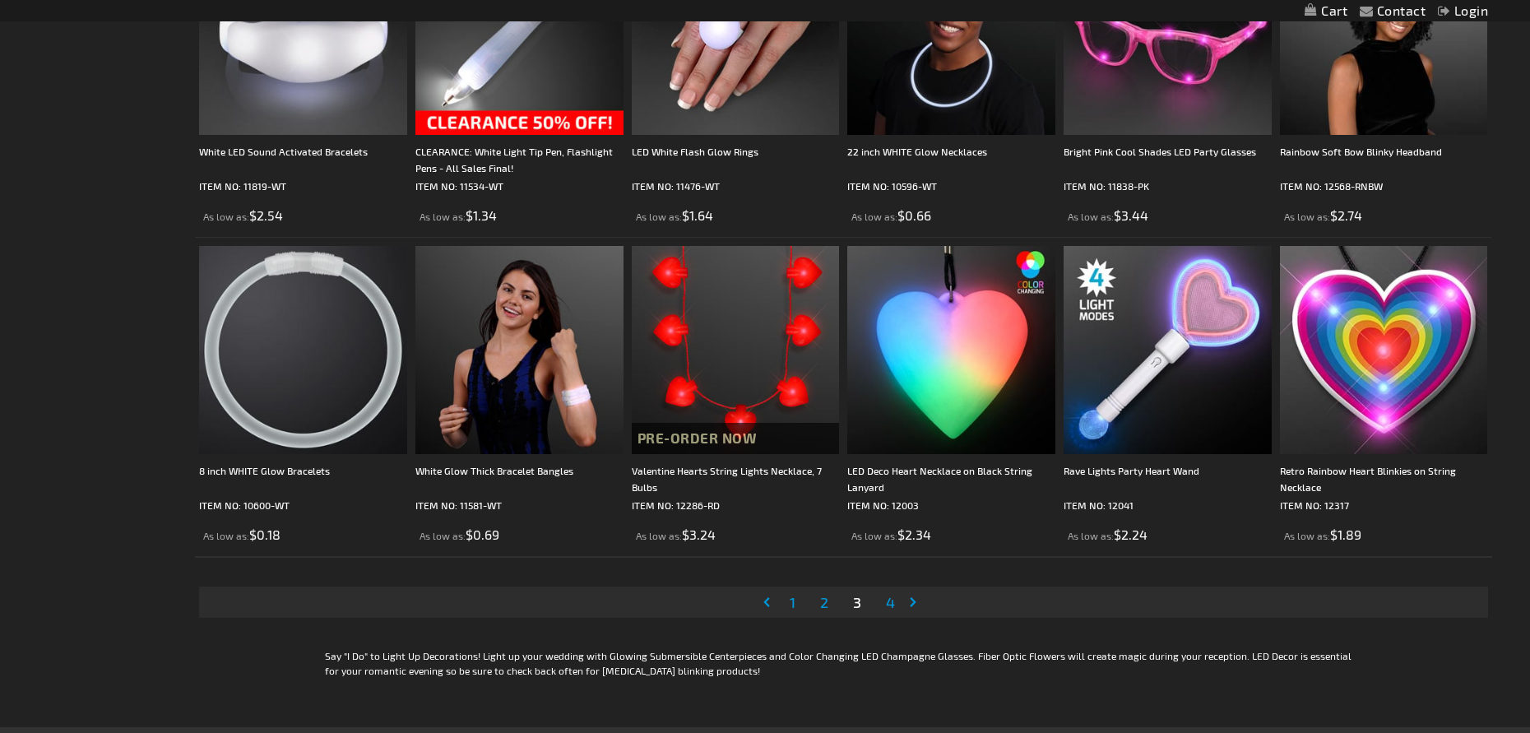
scroll to position [3372, 0]
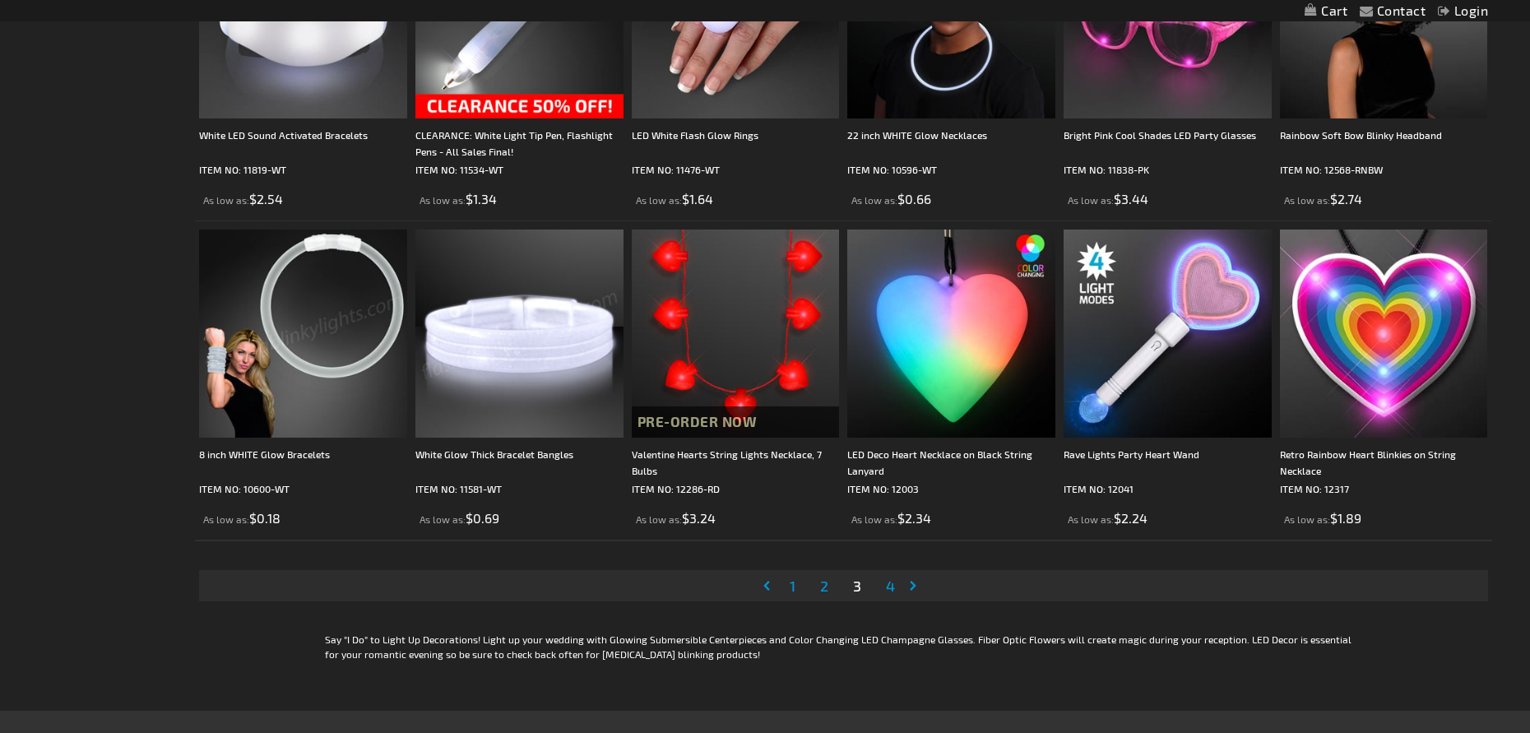
click at [892, 582] on span "4" at bounding box center [890, 585] width 9 height 18
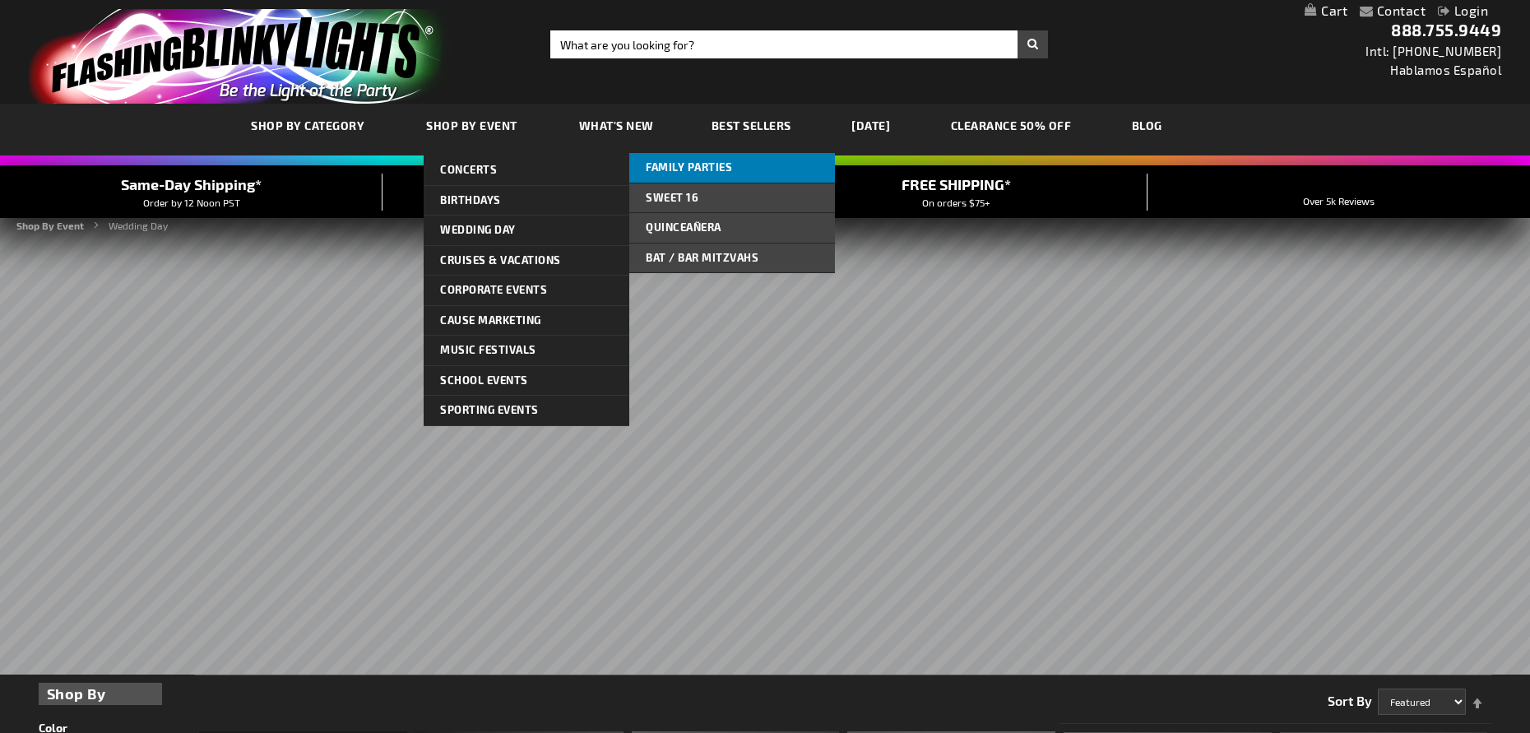
click at [711, 161] on span "Family Parties" at bounding box center [689, 166] width 86 height 13
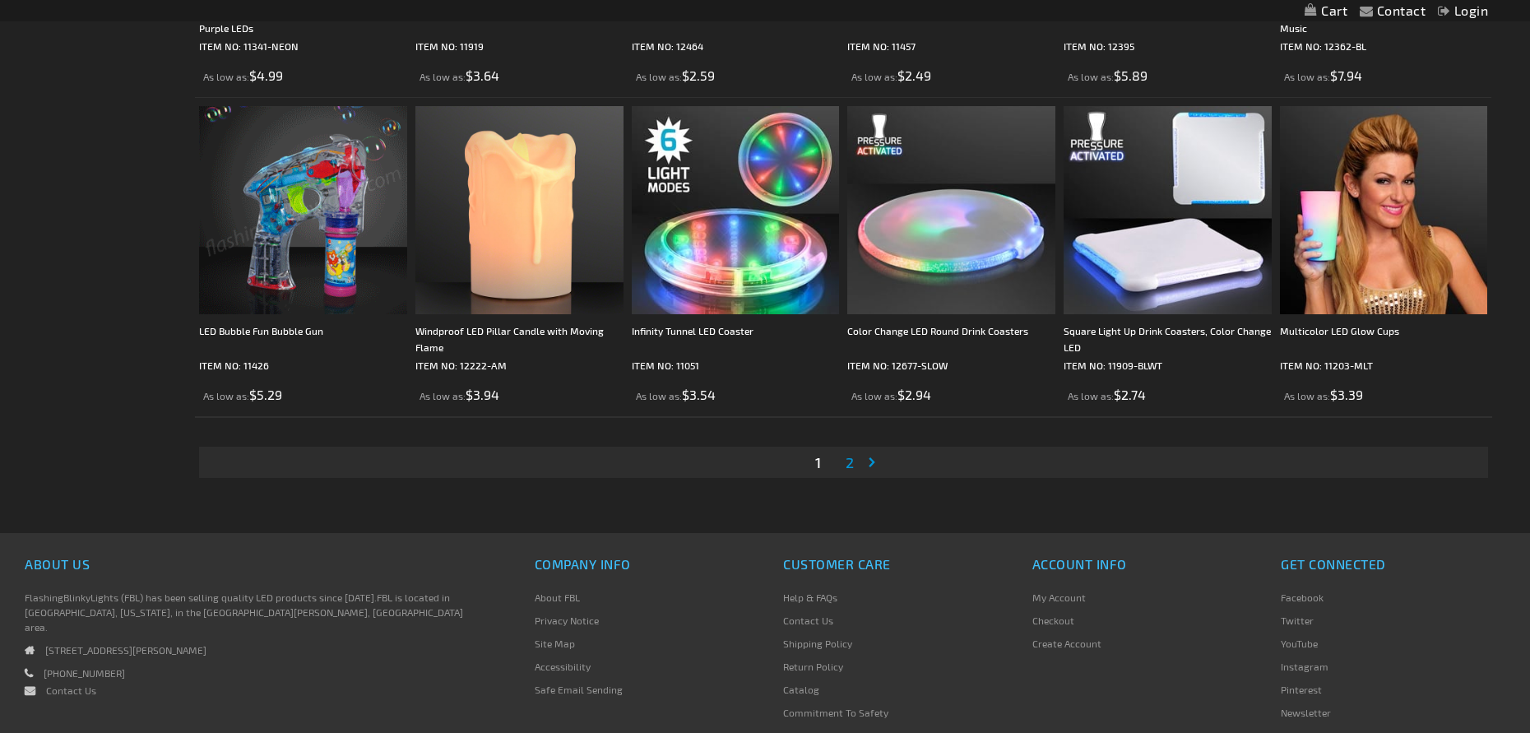
scroll to position [3123, 0]
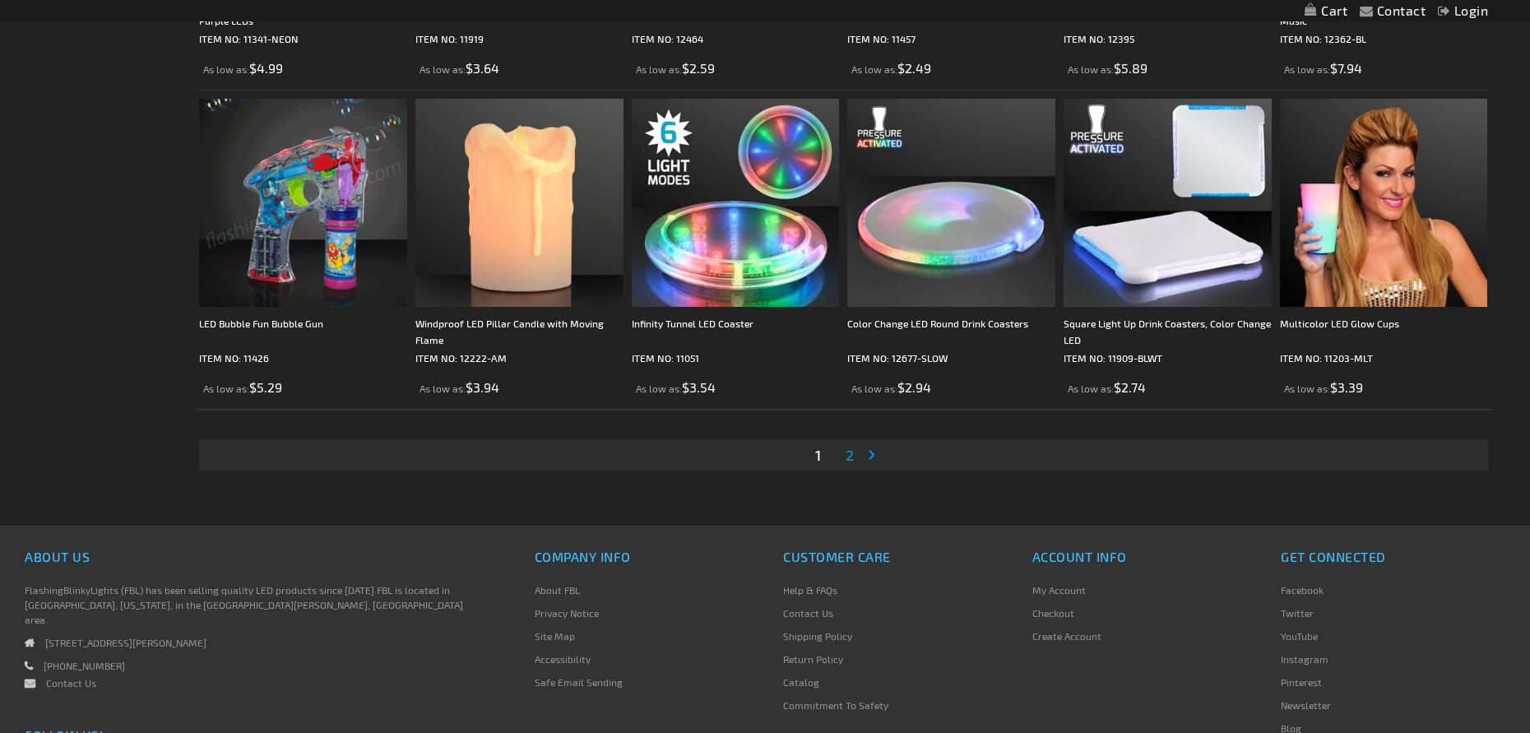
click at [852, 451] on span "2" at bounding box center [849, 455] width 8 height 18
